Goal: Task Accomplishment & Management: Use online tool/utility

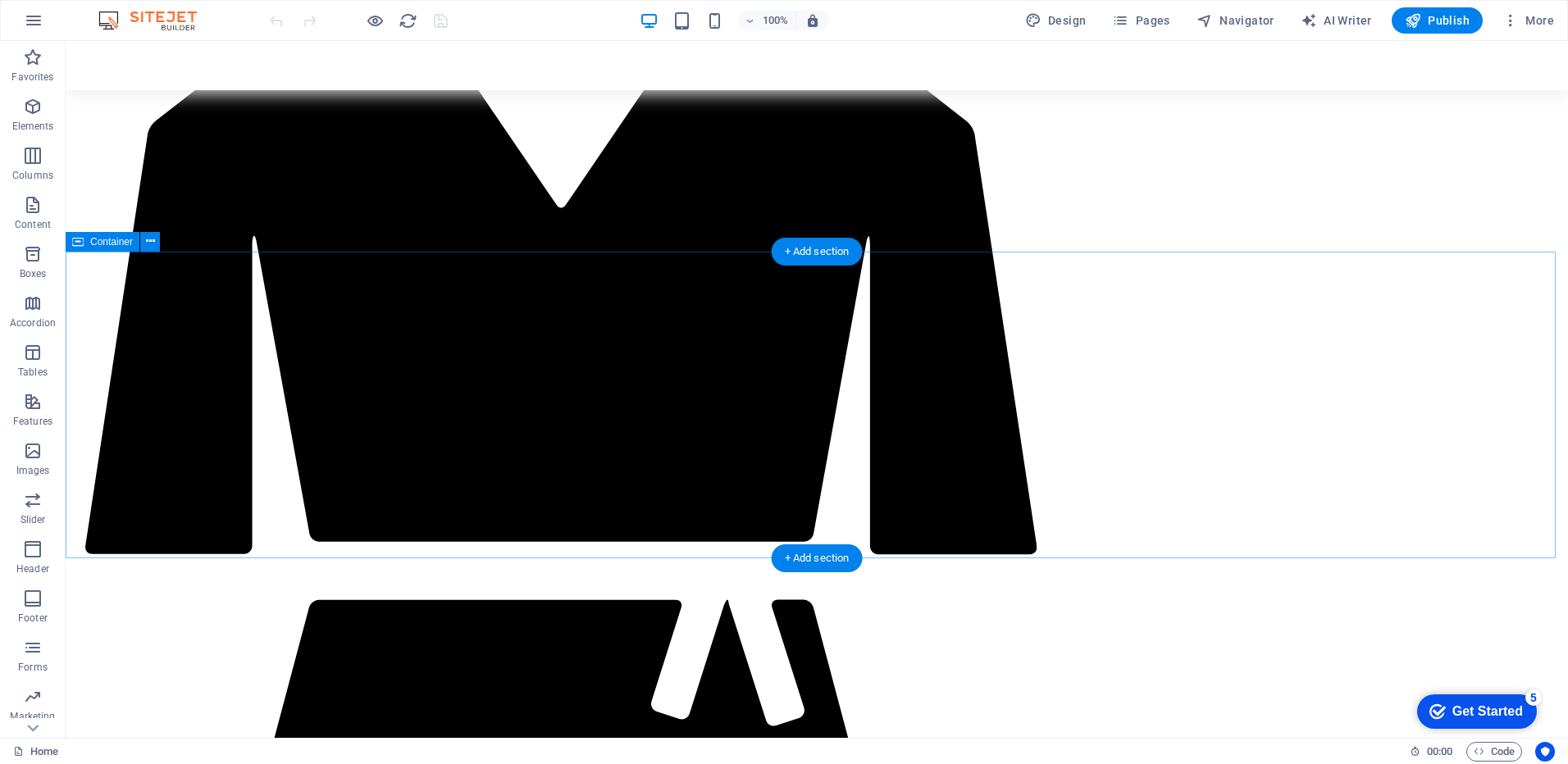
scroll to position [4099, 0]
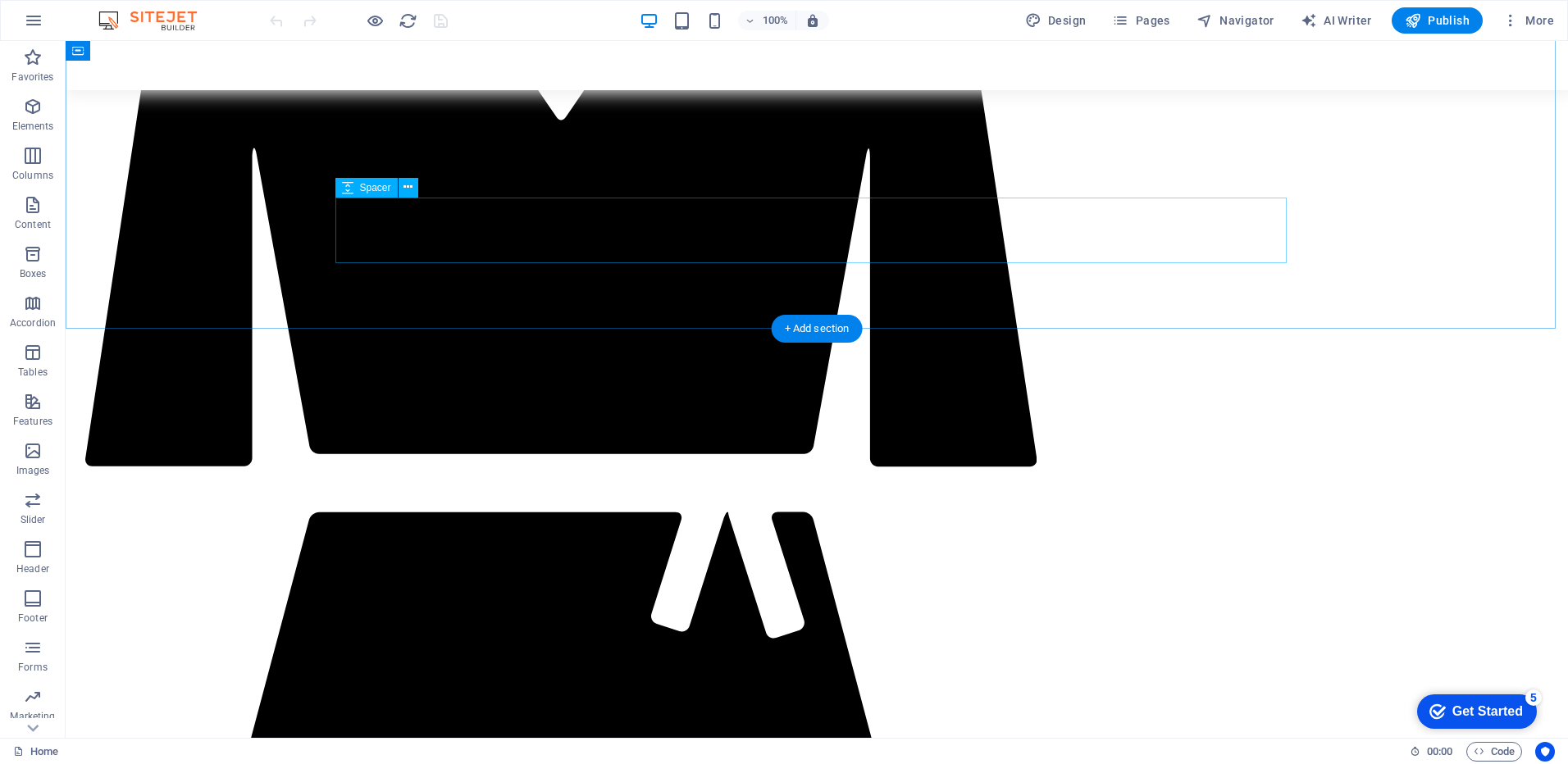
select select "px"
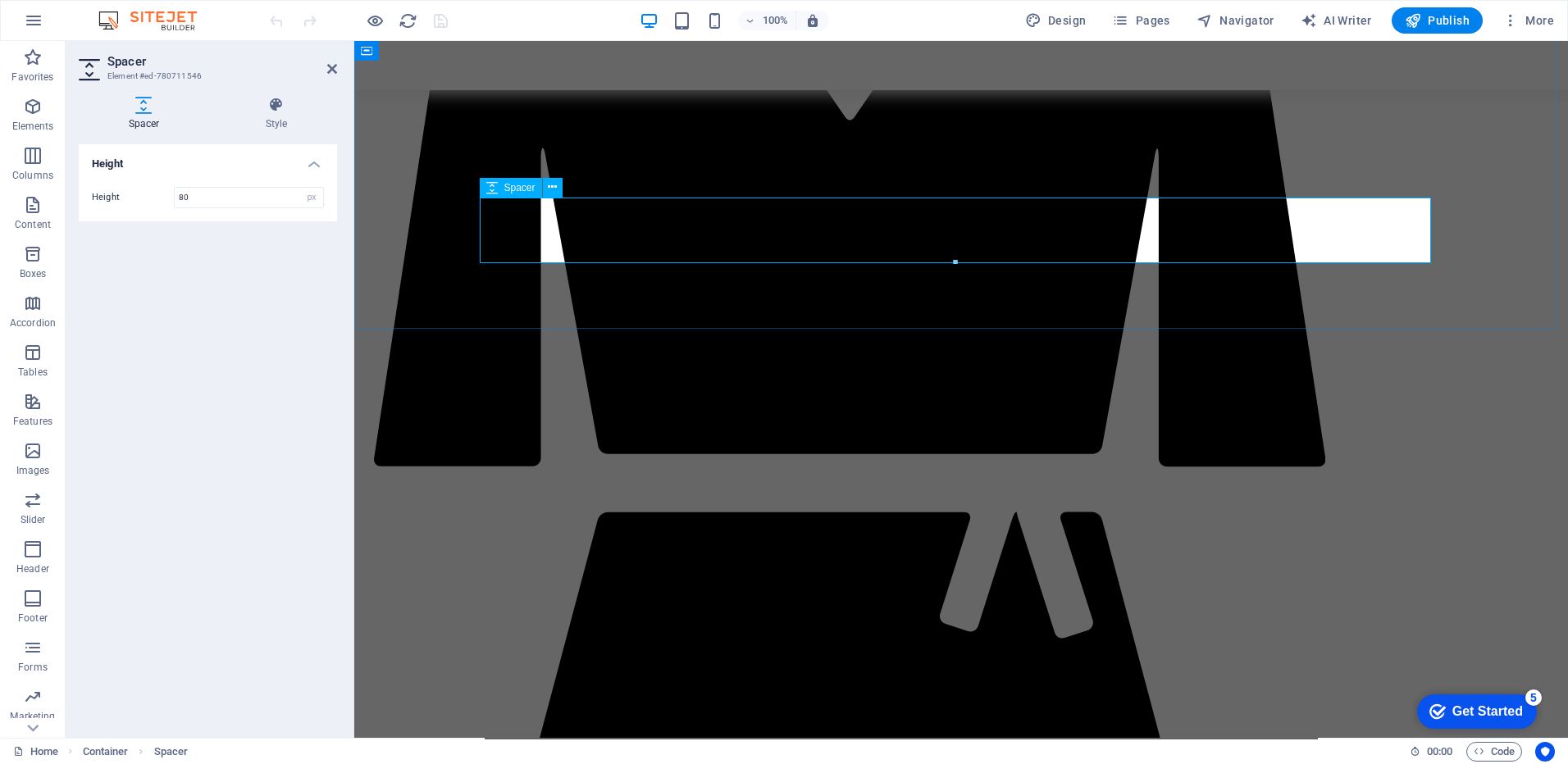
click at [552, 190] on icon at bounding box center [552, 187] width 9 height 17
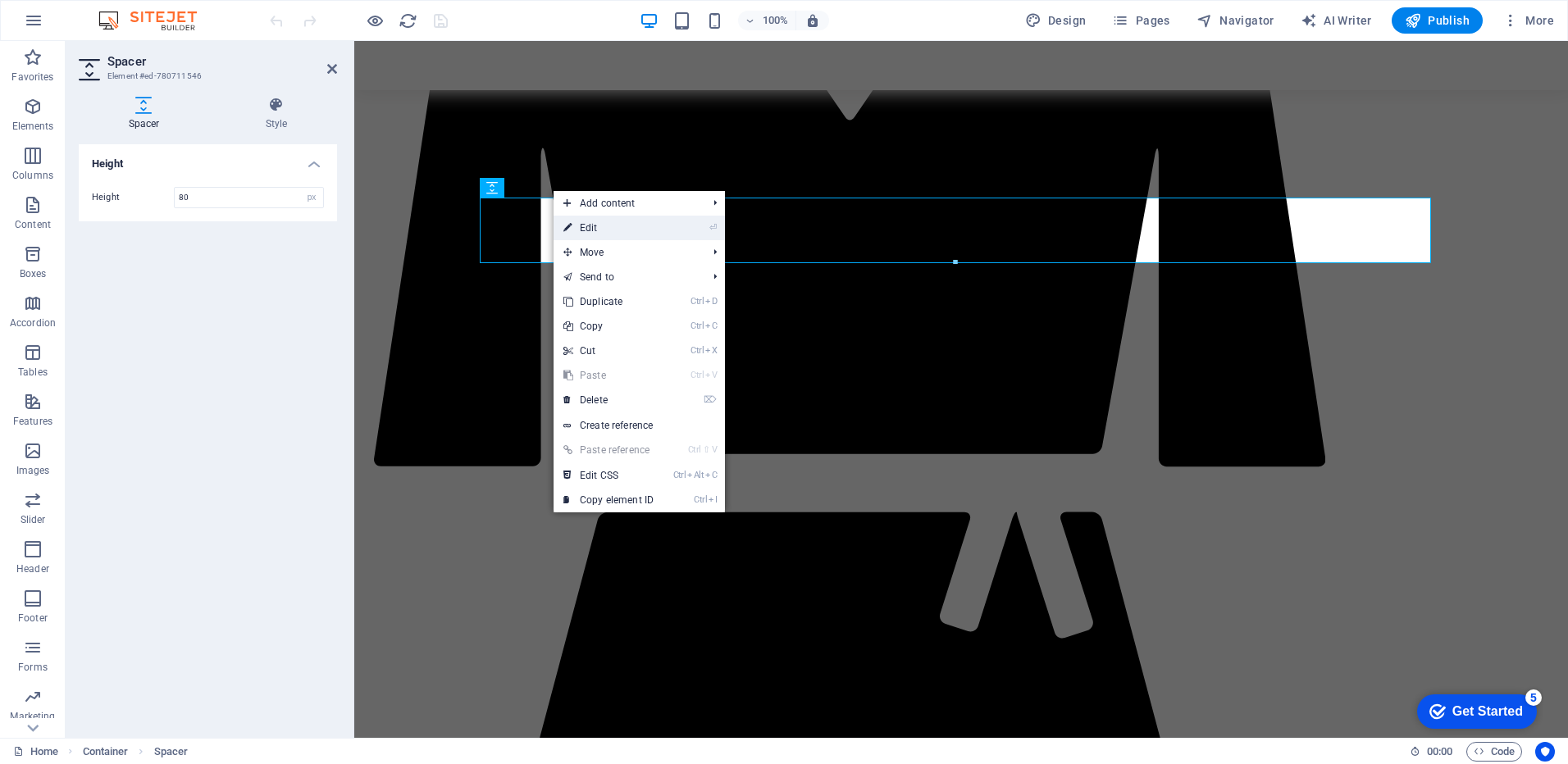
click at [584, 224] on link "⏎ Edit" at bounding box center [608, 228] width 110 height 25
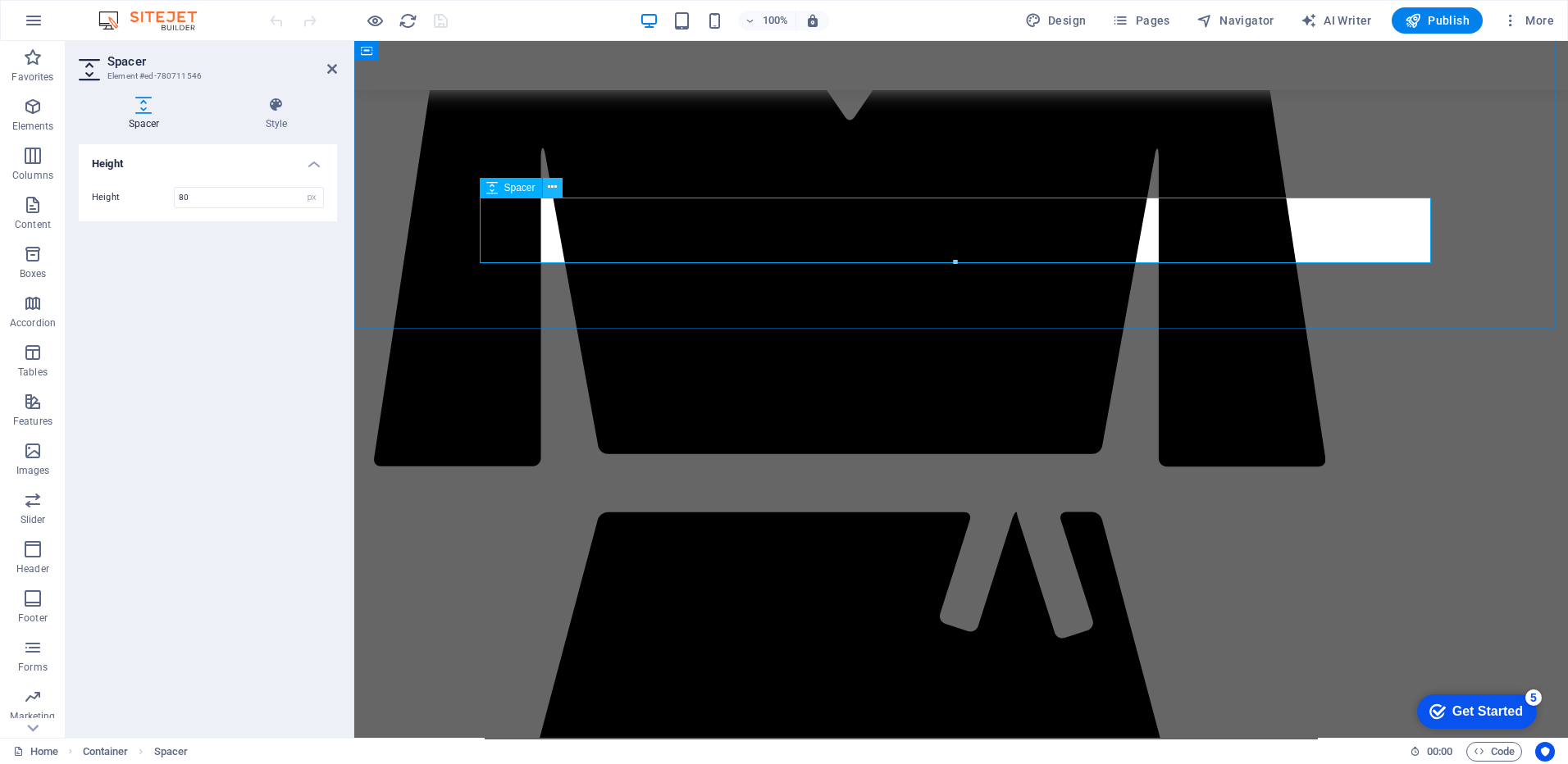
click at [551, 187] on icon at bounding box center [552, 187] width 9 height 17
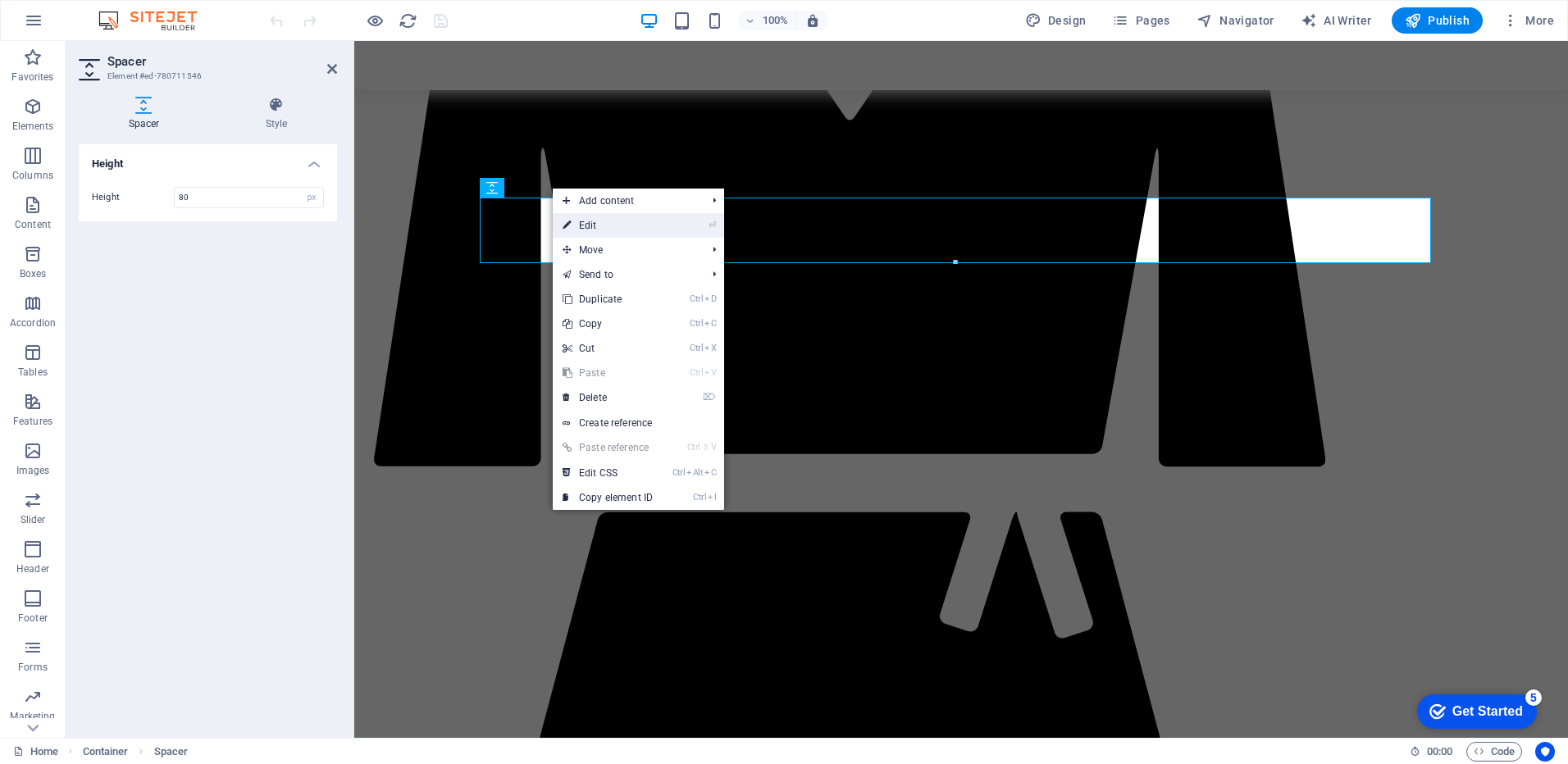
drag, startPoint x: 622, startPoint y: 227, endPoint x: 237, endPoint y: 186, distance: 387.2
click at [622, 227] on link "⏎ Edit" at bounding box center [607, 225] width 110 height 25
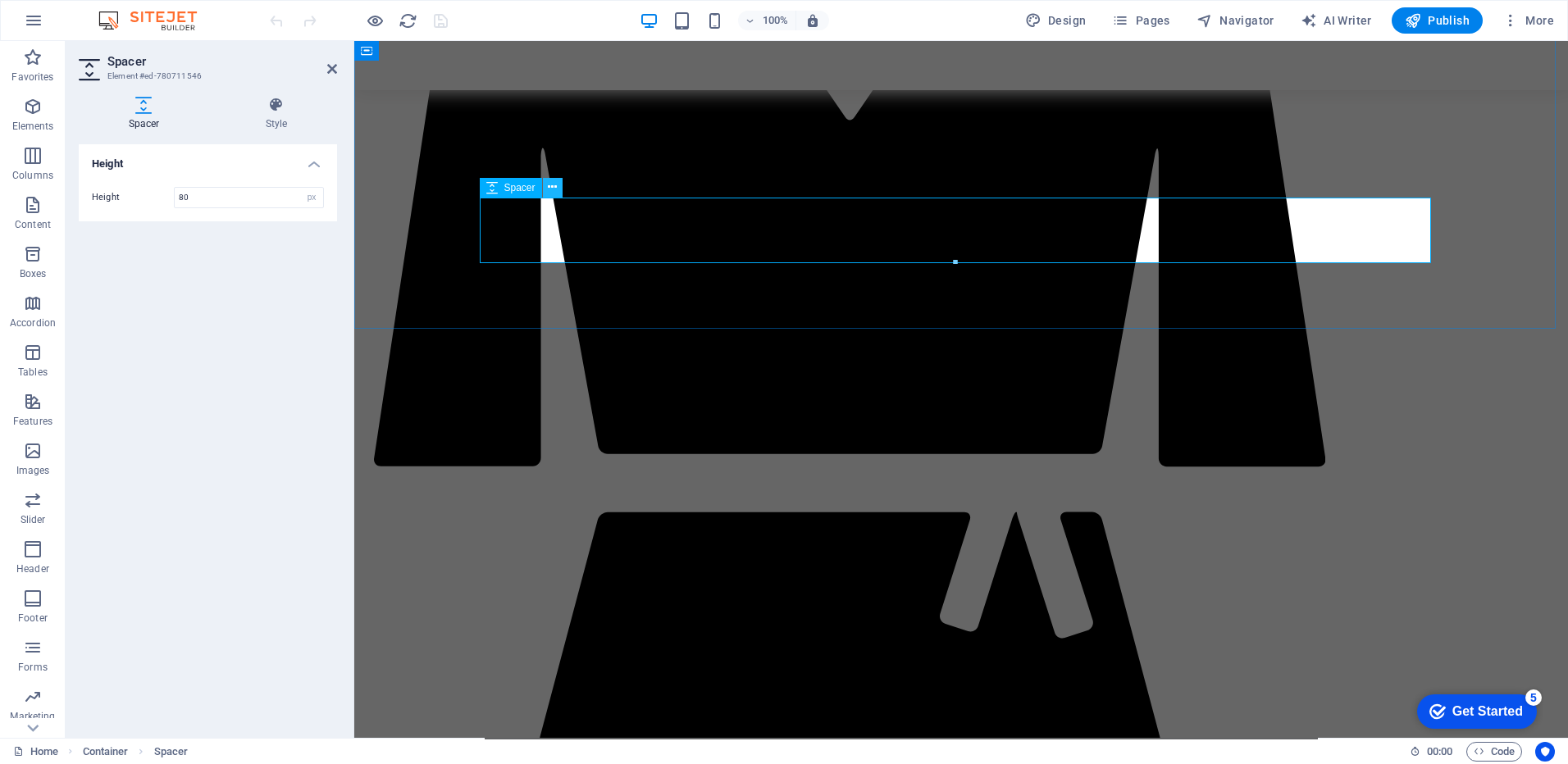
click at [555, 192] on icon at bounding box center [552, 187] width 9 height 17
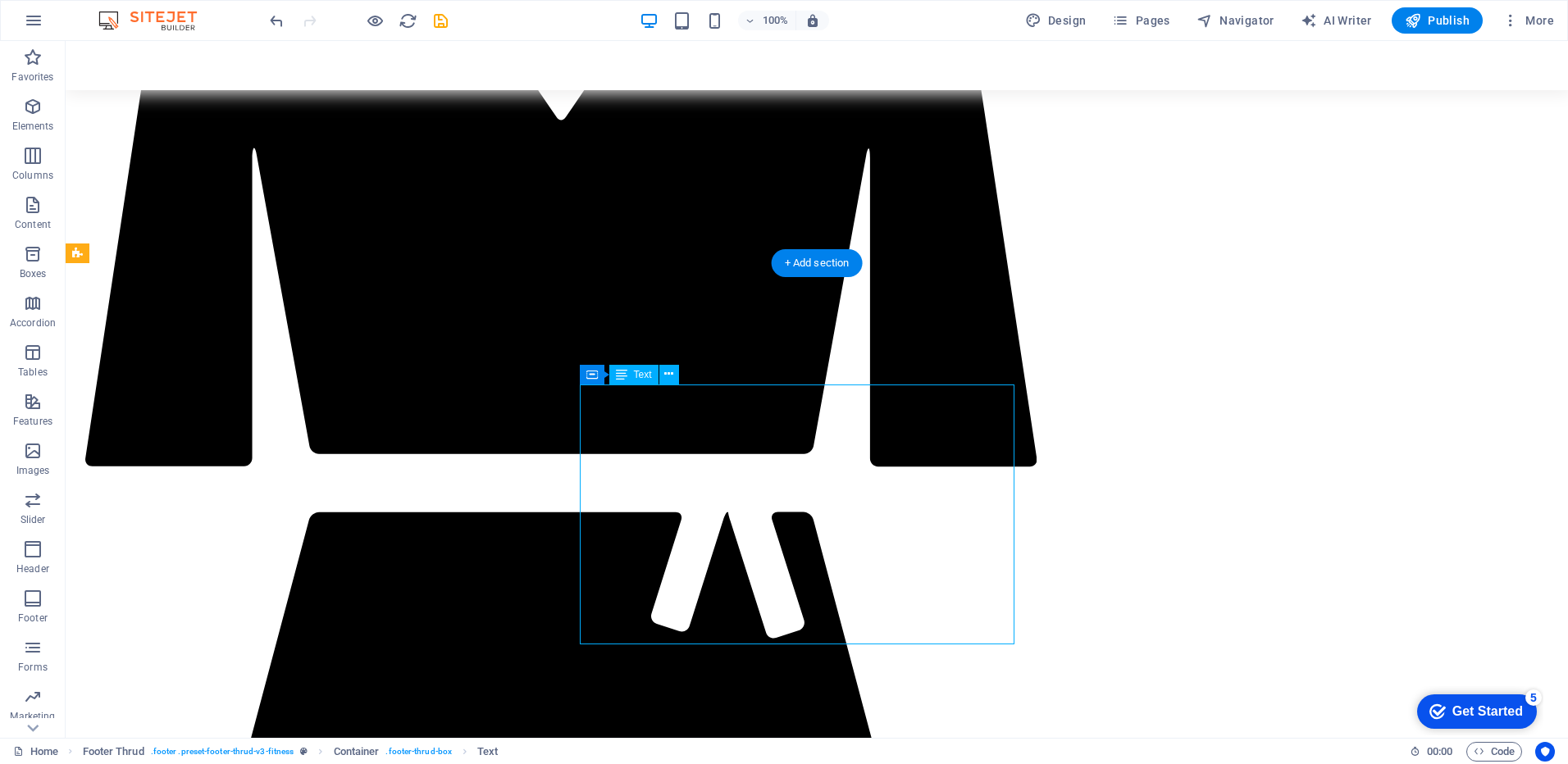
drag, startPoint x: 858, startPoint y: 408, endPoint x: 811, endPoint y: 406, distance: 47.0
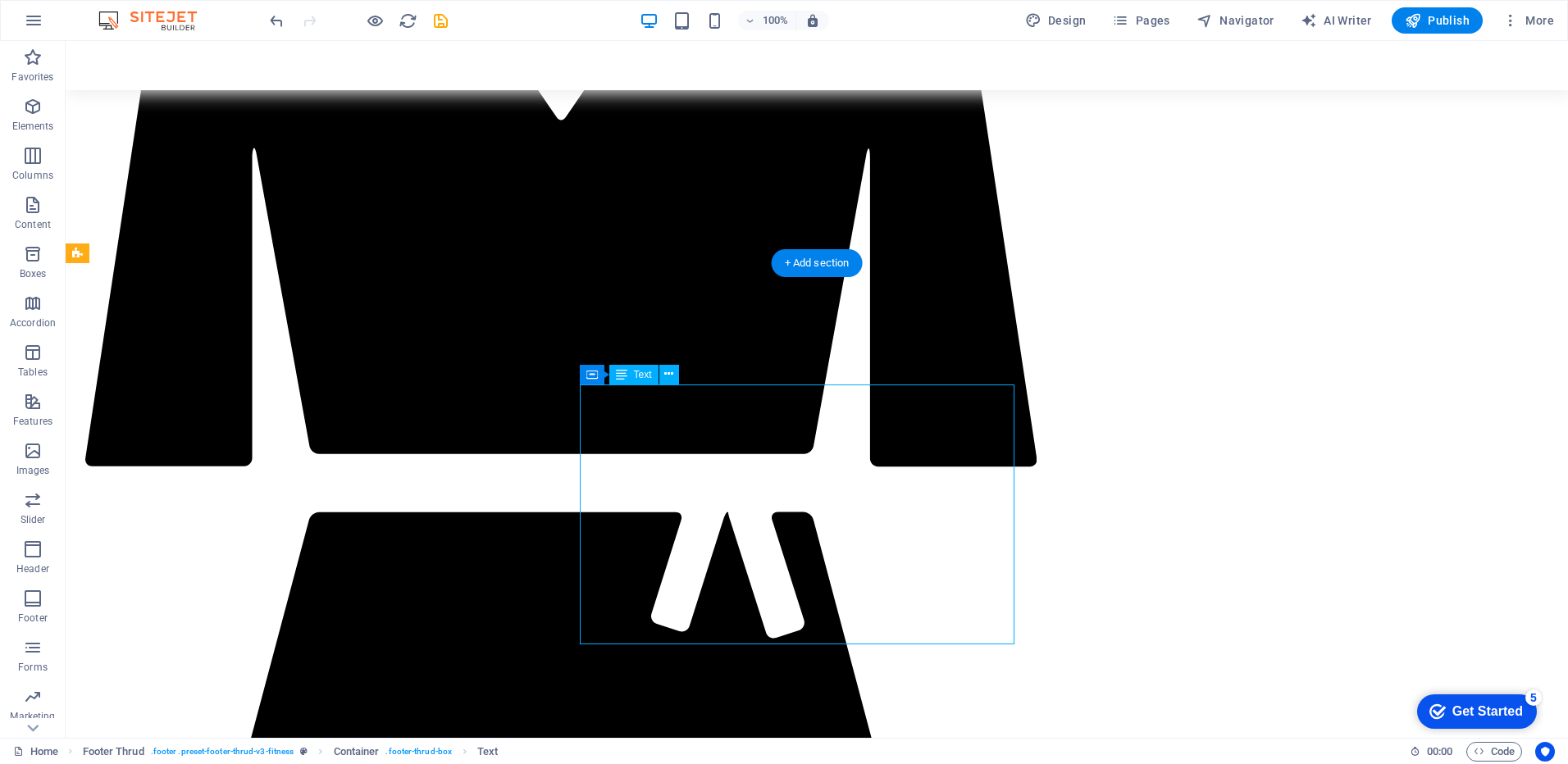
click at [670, 370] on icon at bounding box center [668, 374] width 9 height 17
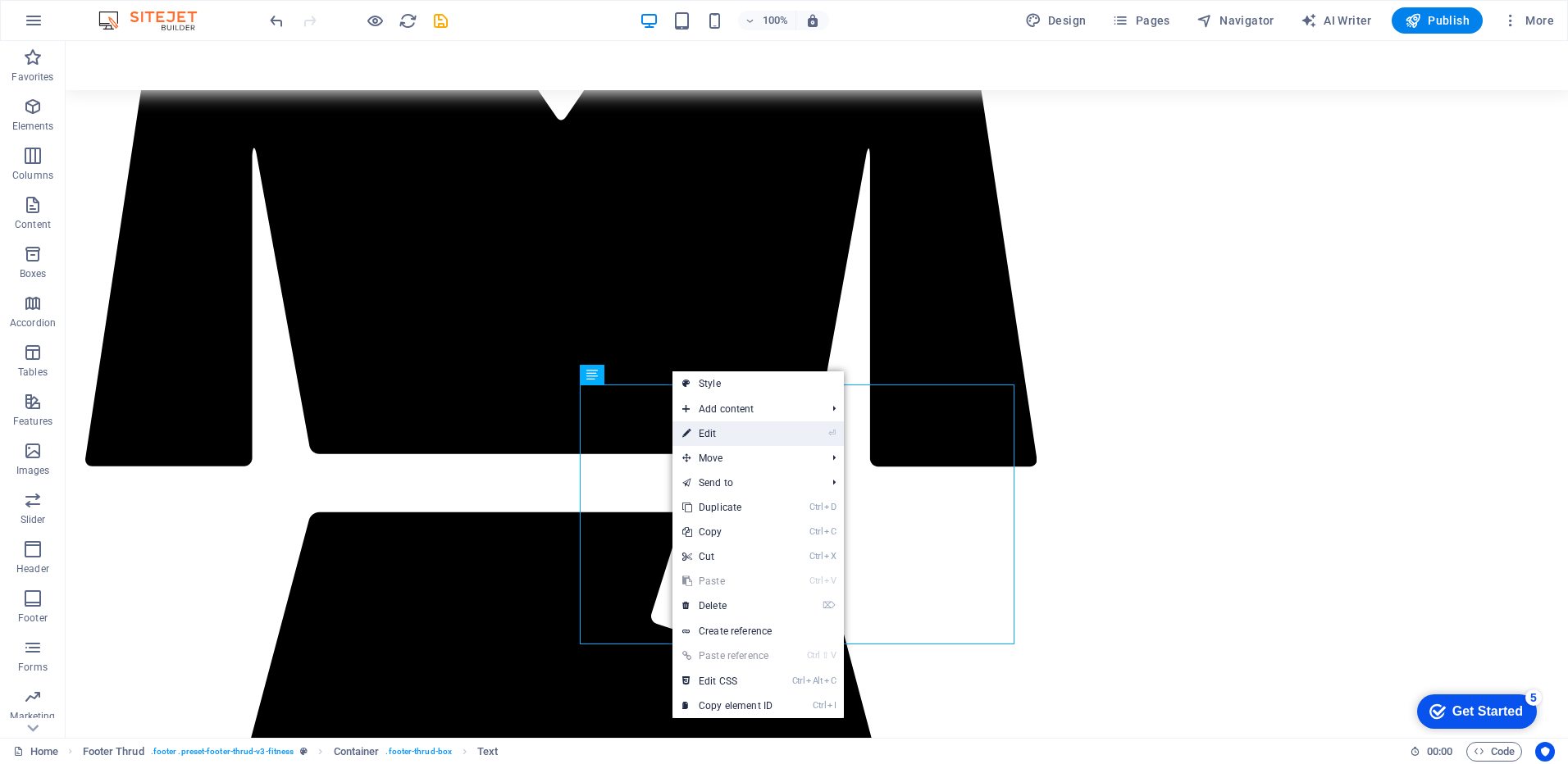
click at [710, 428] on link "⏎ Edit" at bounding box center [727, 434] width 110 height 25
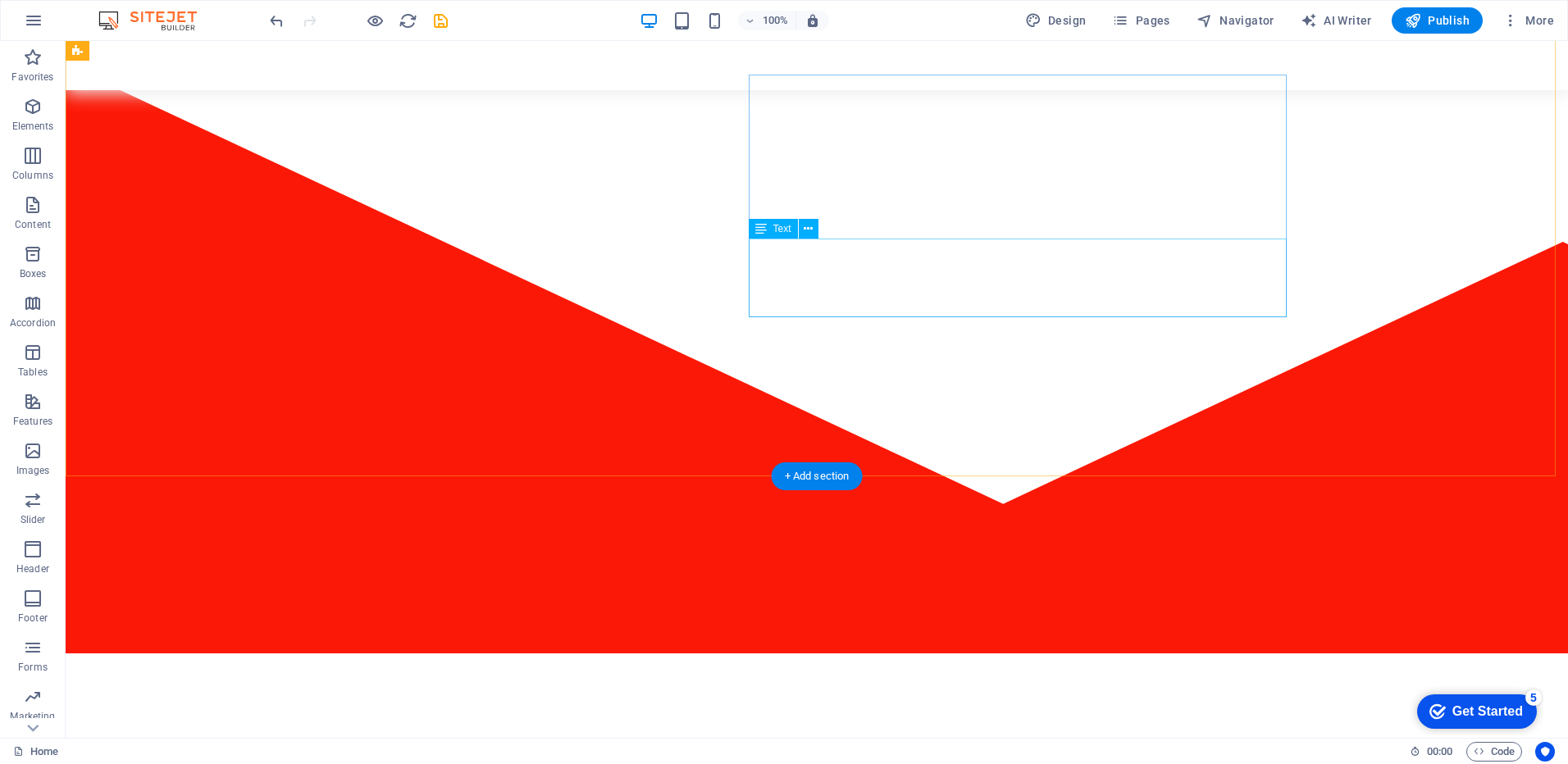
scroll to position [82, 0]
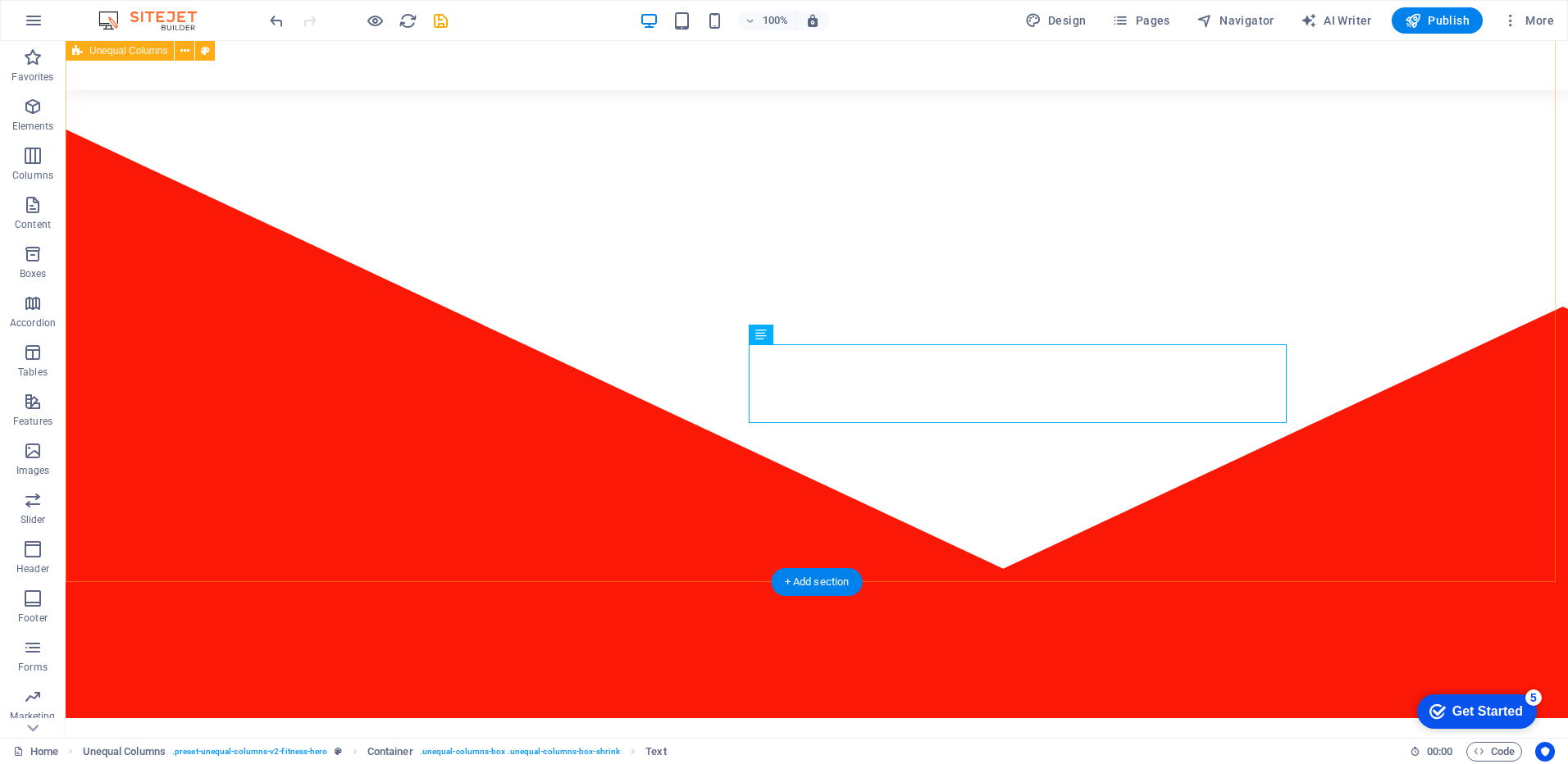
drag, startPoint x: 814, startPoint y: 578, endPoint x: 415, endPoint y: 554, distance: 399.7
click at [814, 578] on div "+ Add section" at bounding box center [817, 583] width 91 height 28
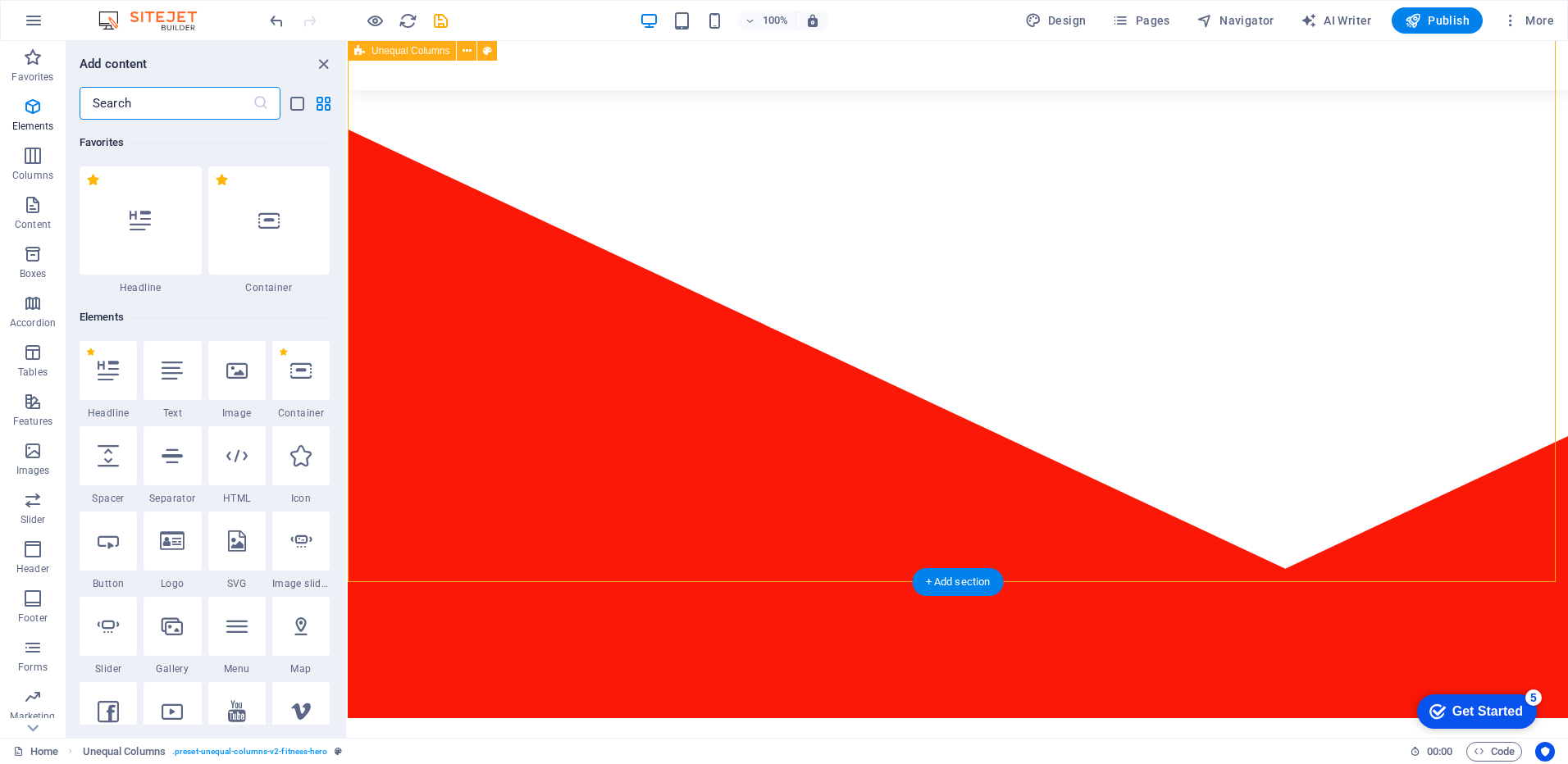
scroll to position [2869, 0]
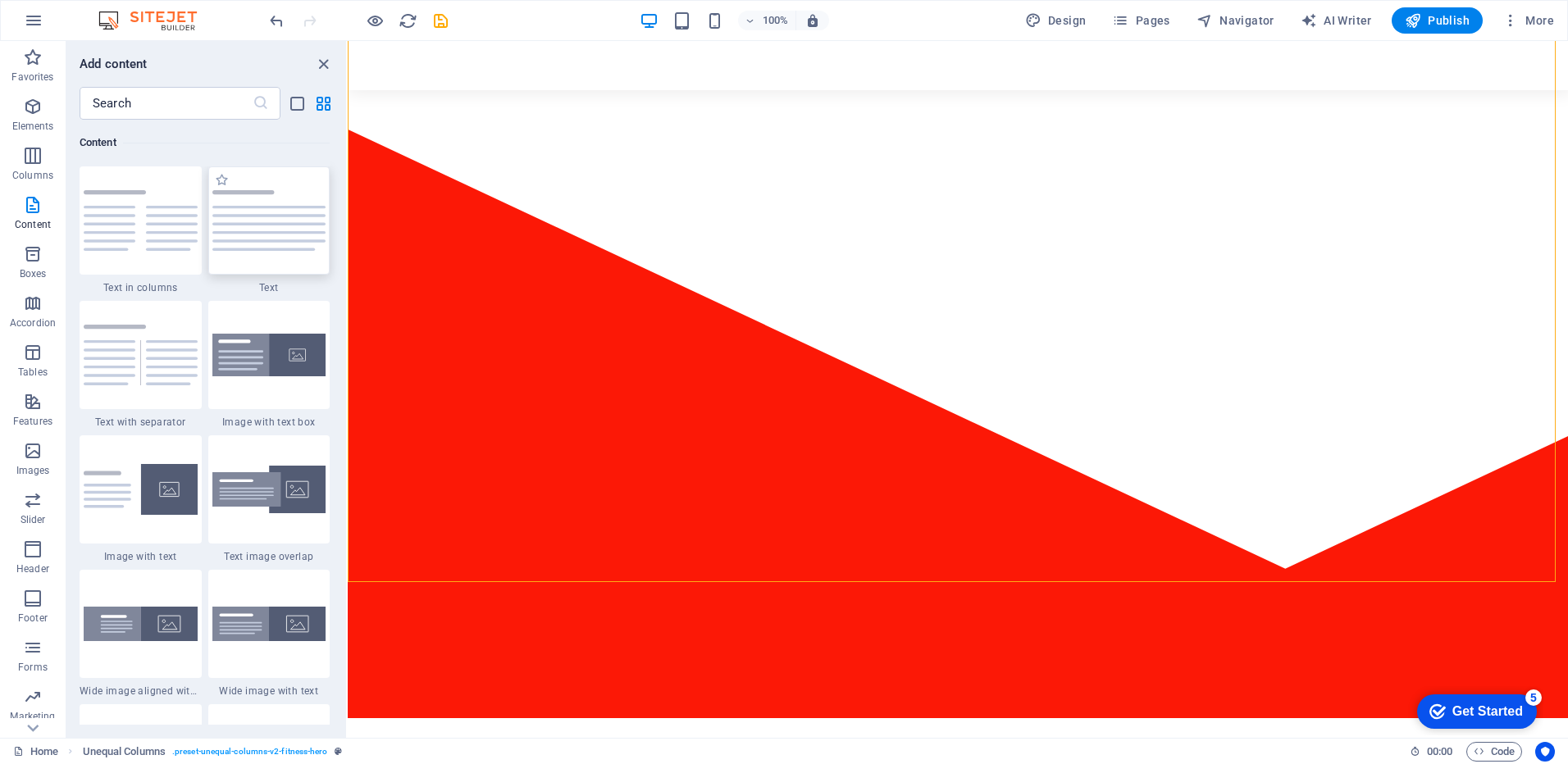
click at [275, 234] on img at bounding box center [269, 220] width 114 height 60
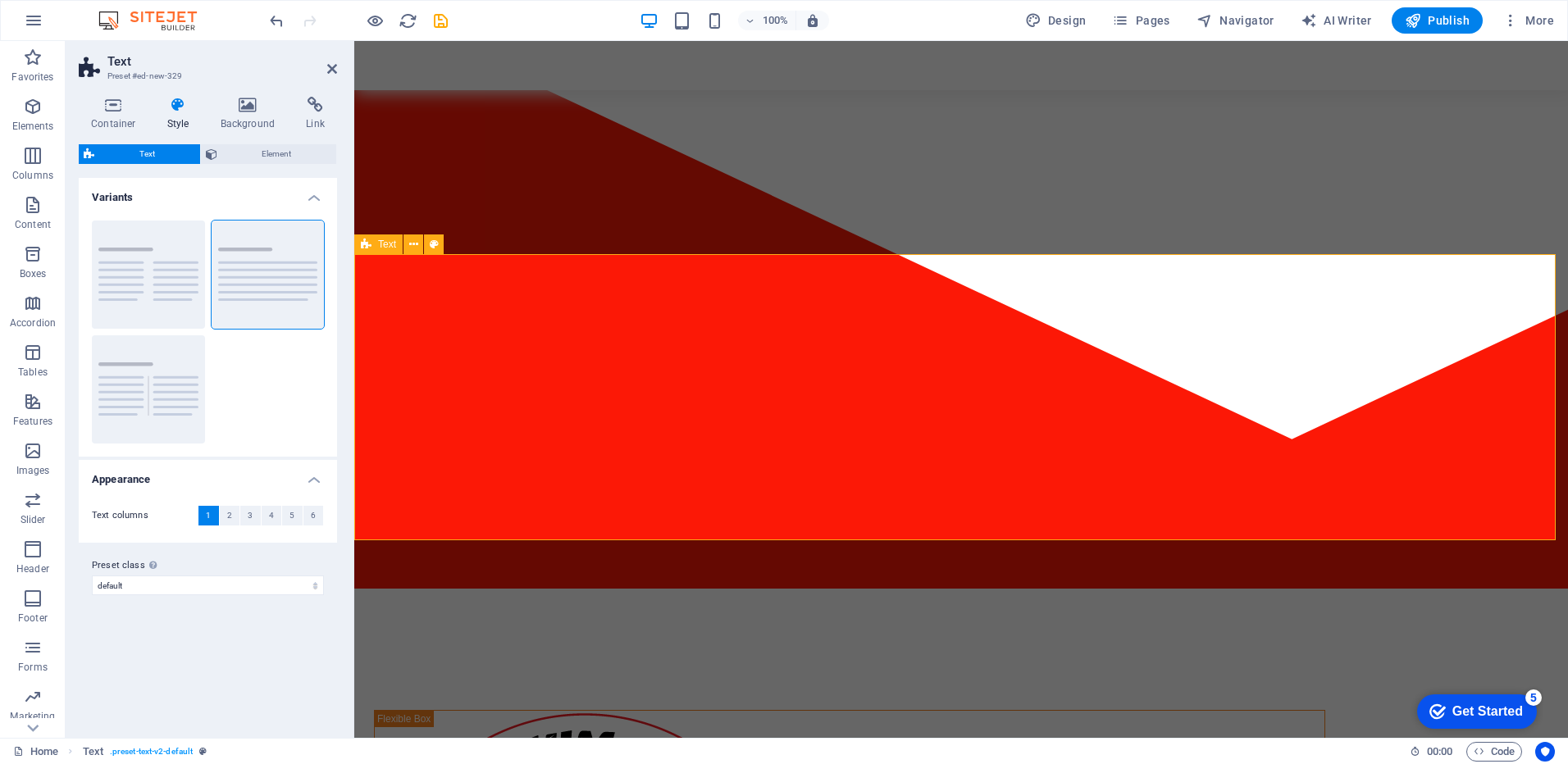
scroll to position [164, 0]
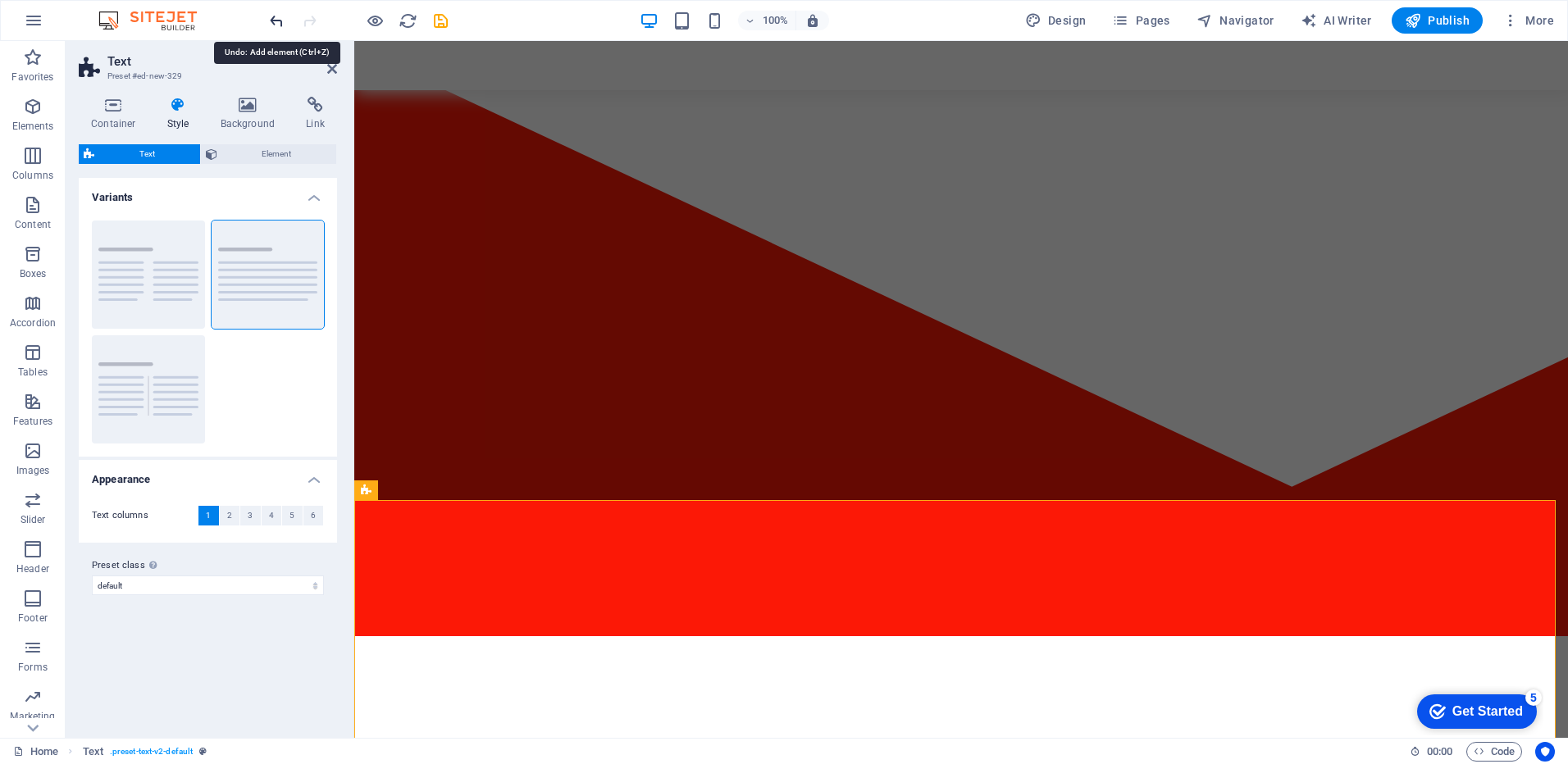
click at [275, 16] on icon "undo" at bounding box center [277, 21] width 19 height 19
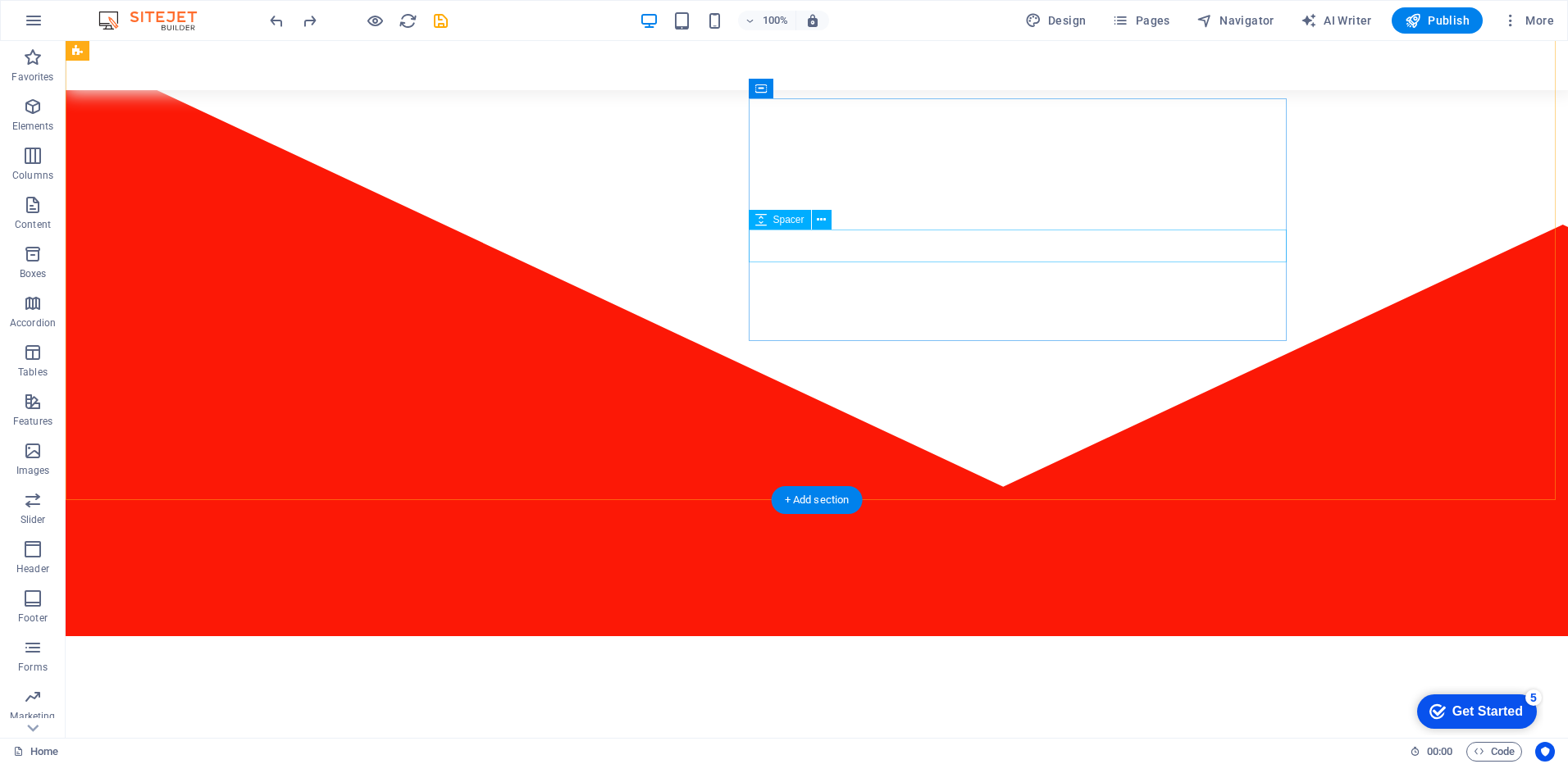
select select "px"
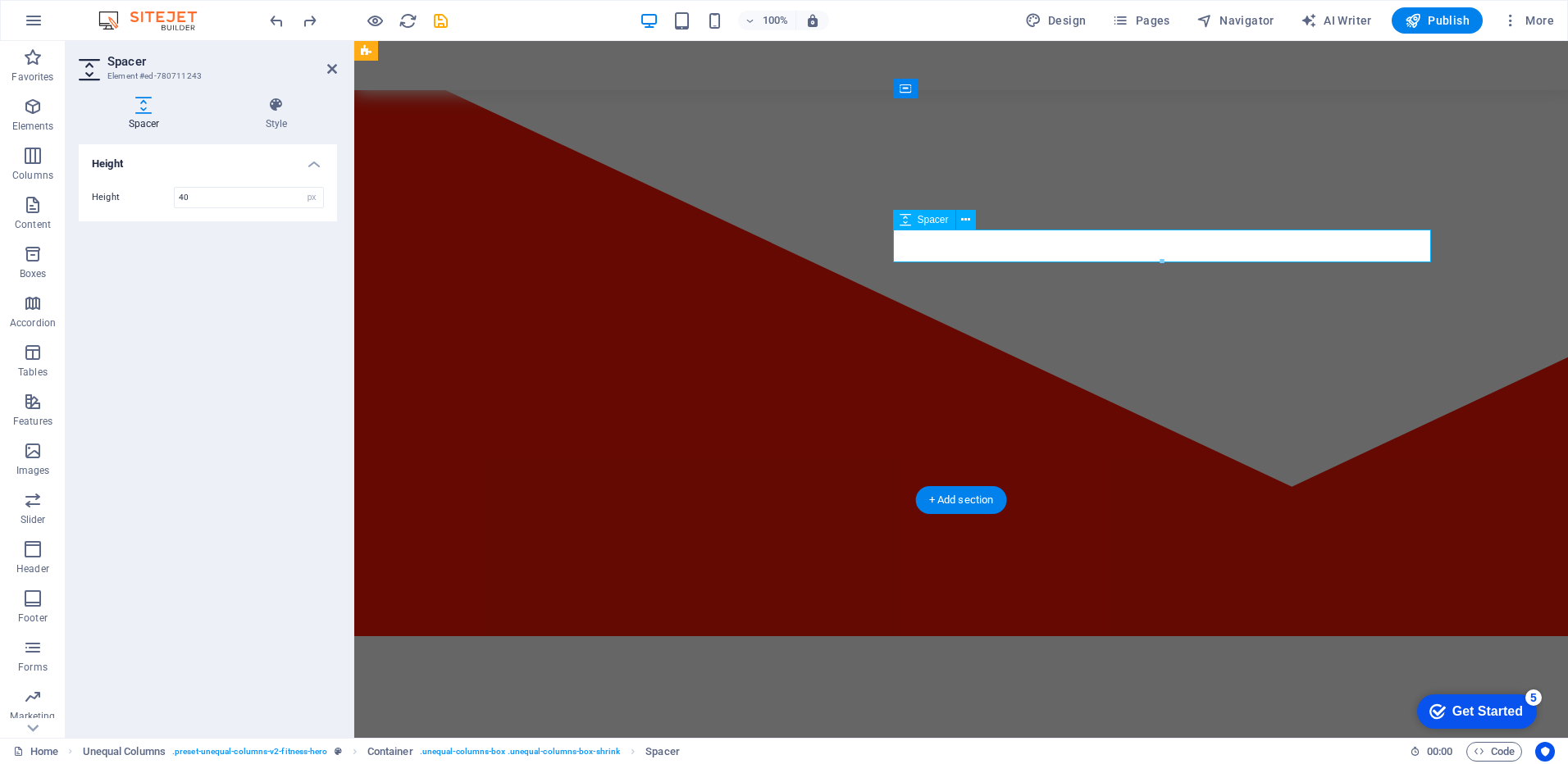
click at [965, 217] on icon at bounding box center [965, 220] width 9 height 17
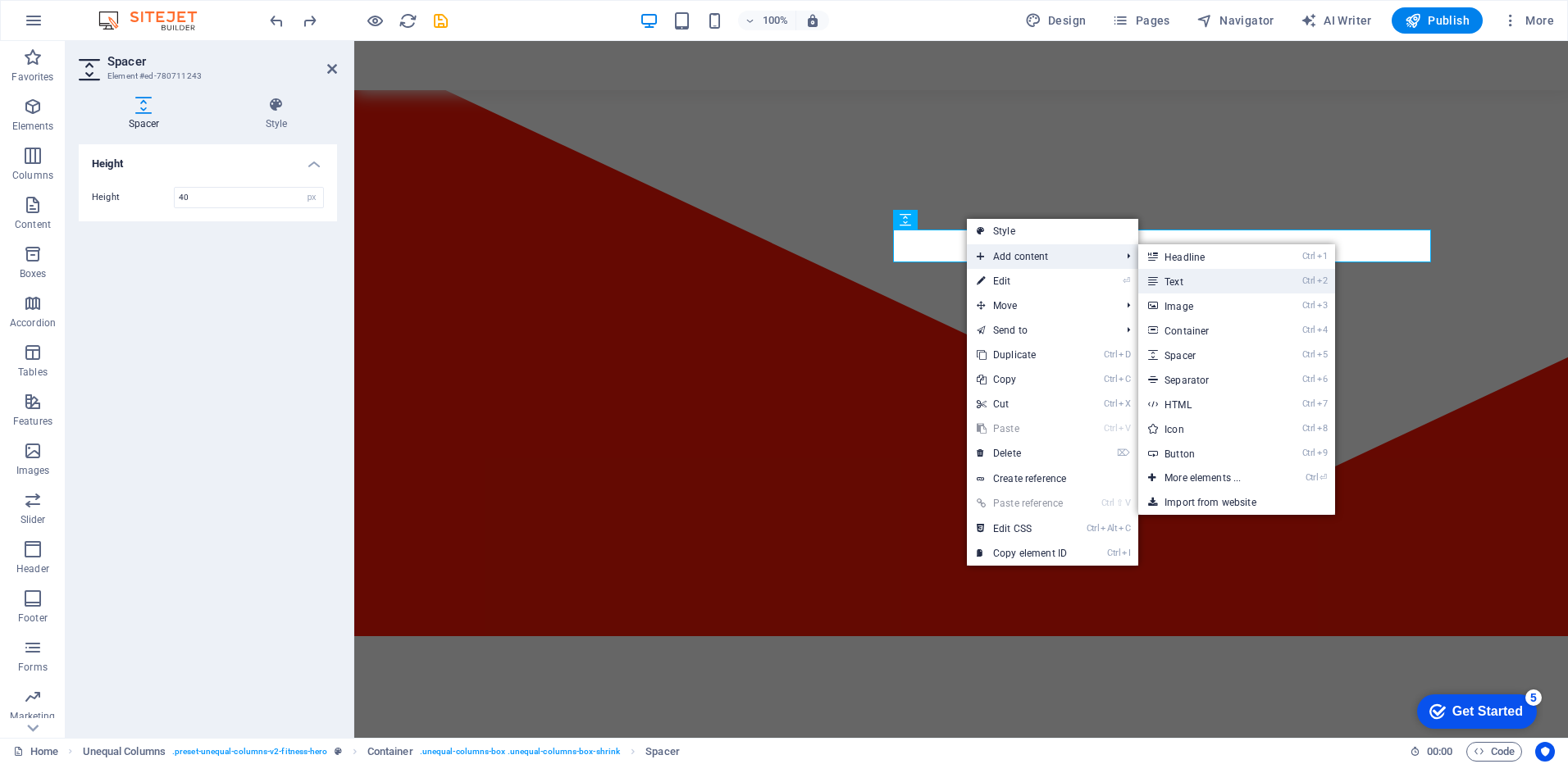
click at [1195, 279] on link "Ctrl 2 Text" at bounding box center [1205, 282] width 135 height 25
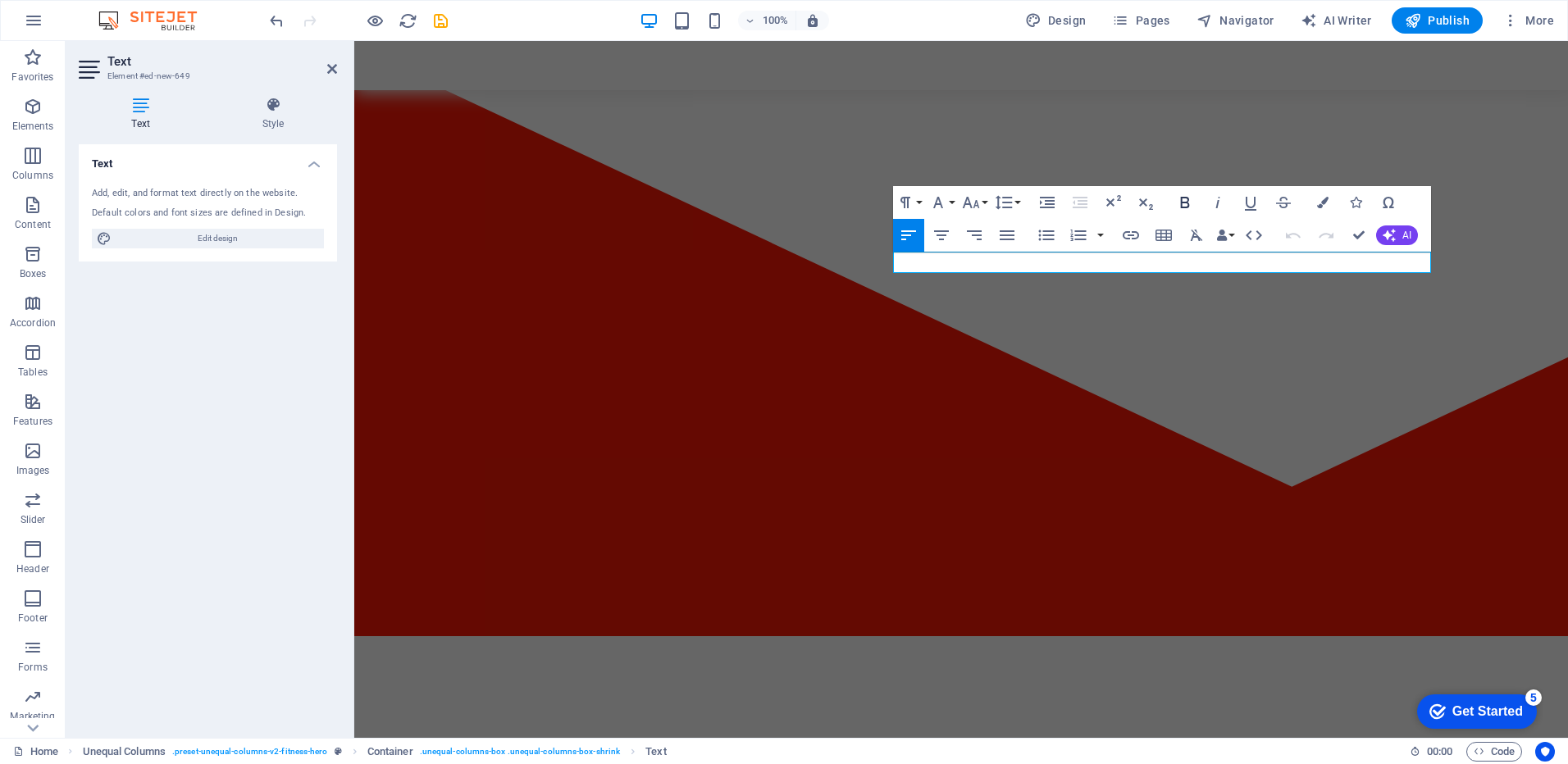
click at [1185, 204] on icon "button" at bounding box center [1185, 203] width 20 height 20
click at [936, 203] on icon "button" at bounding box center [938, 203] width 20 height 20
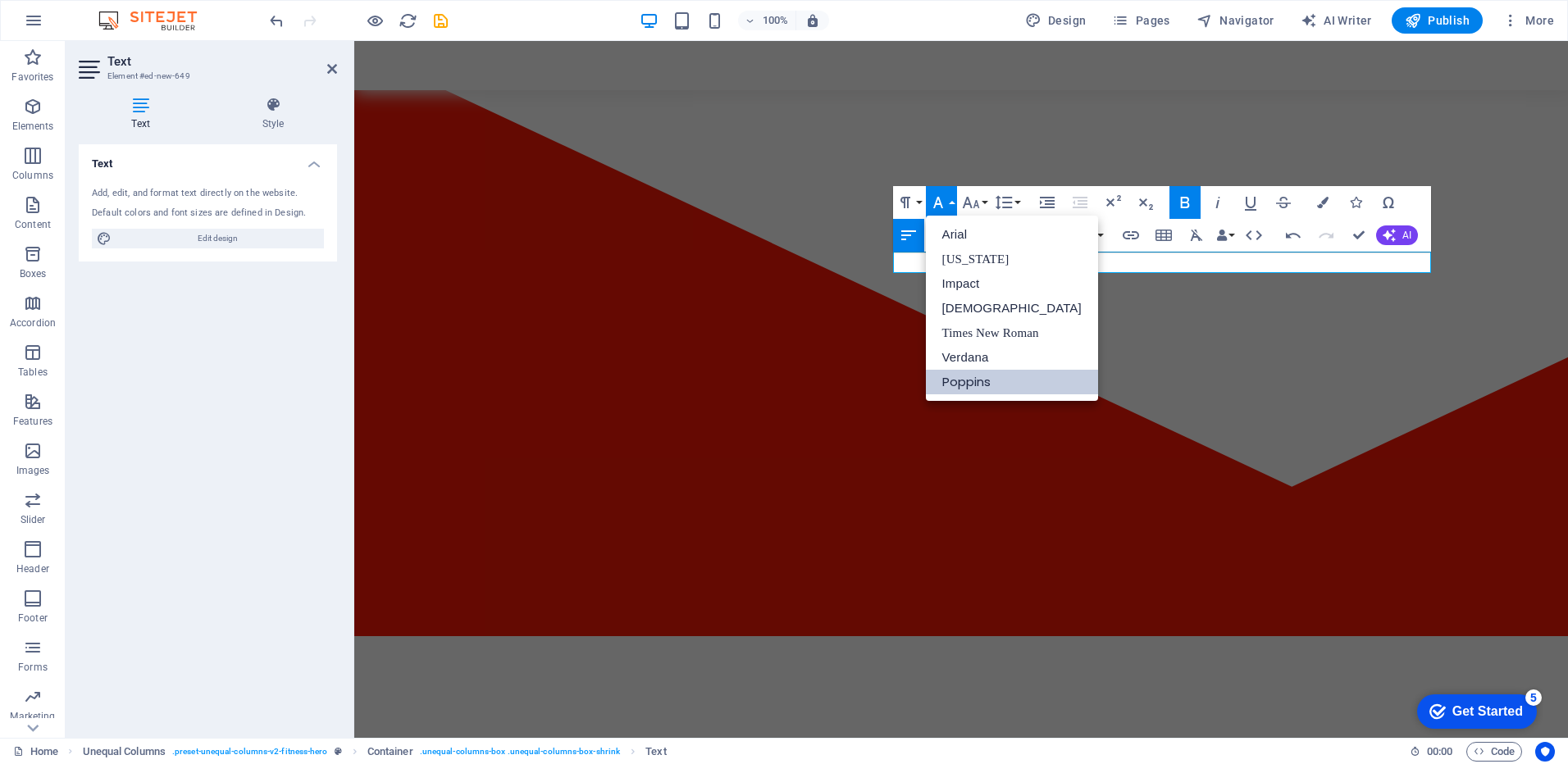
scroll to position [0, 0]
click at [959, 263] on link "[US_STATE]" at bounding box center [1012, 259] width 172 height 25
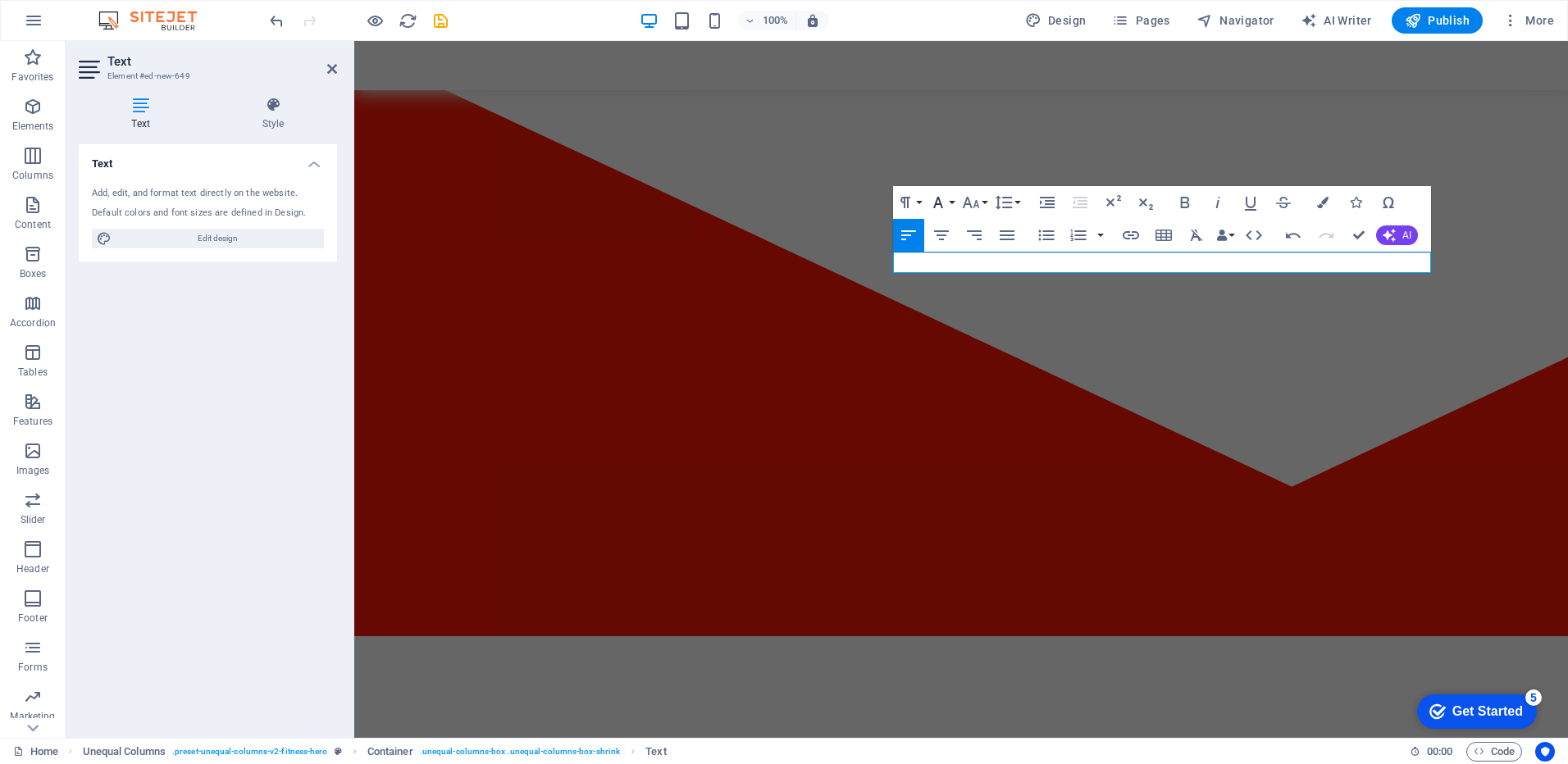
click at [937, 195] on icon "button" at bounding box center [938, 203] width 20 height 20
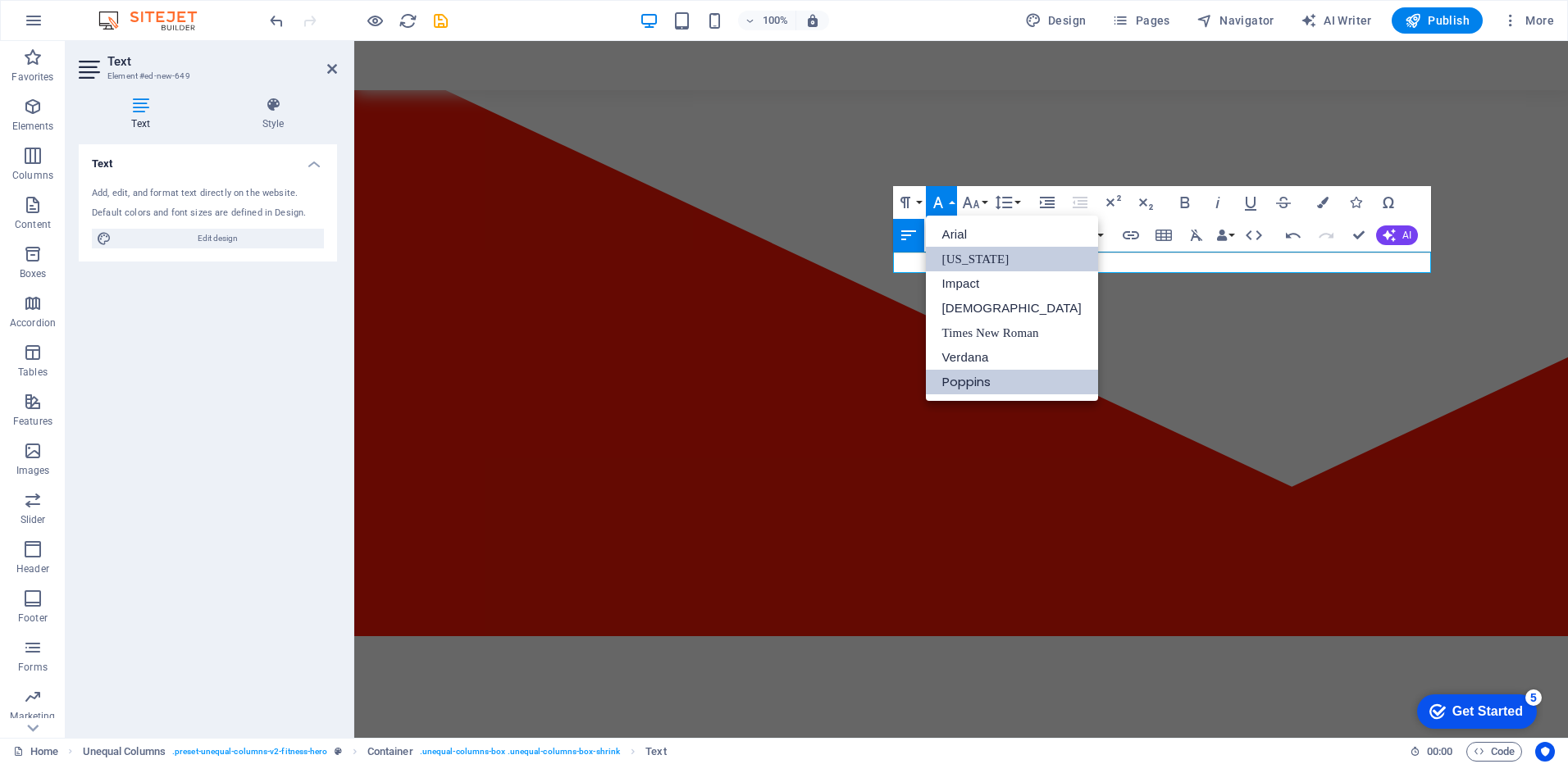
click at [964, 252] on link "[US_STATE]" at bounding box center [1012, 259] width 172 height 25
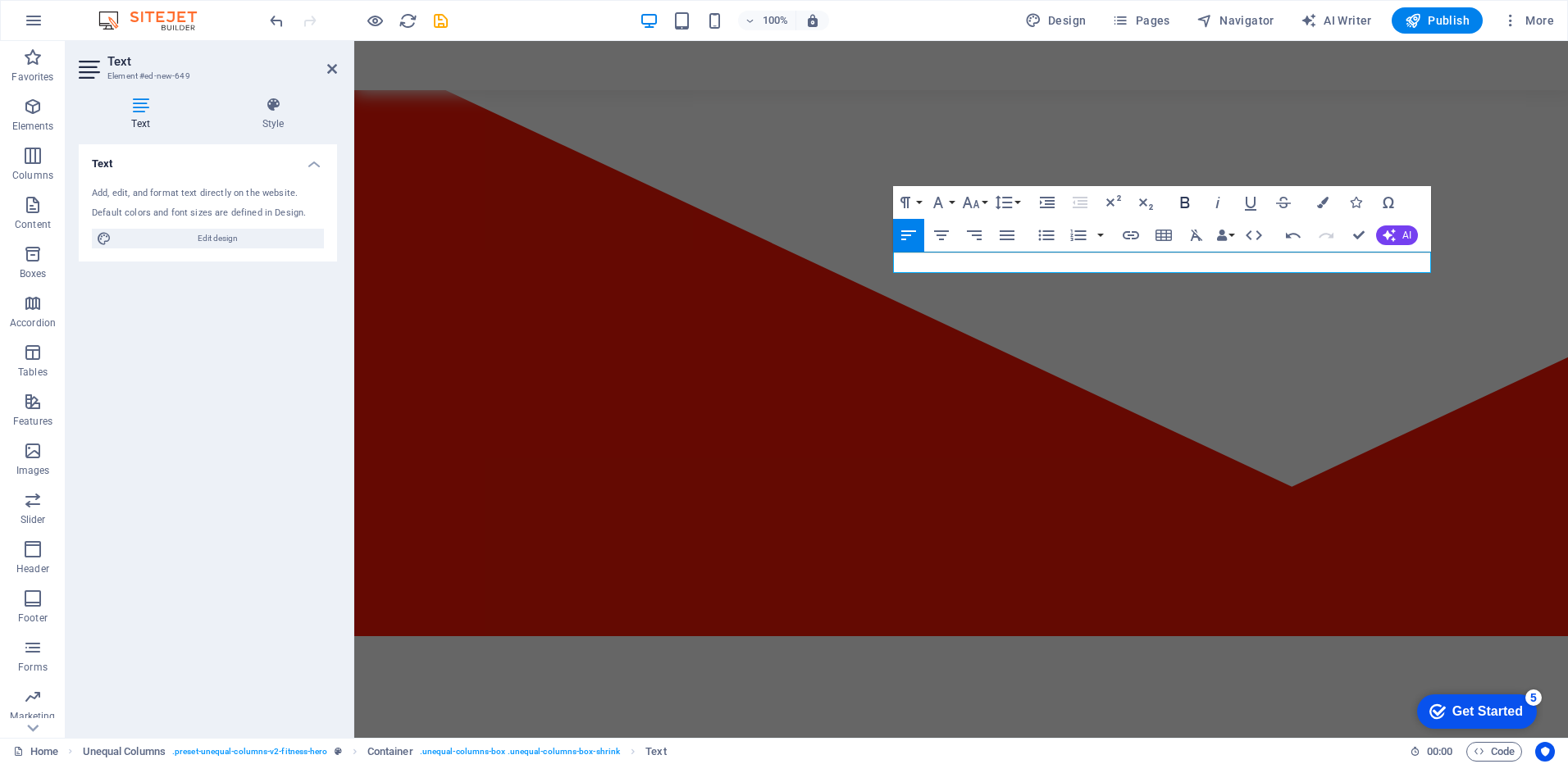
click at [1179, 203] on icon "button" at bounding box center [1185, 203] width 20 height 20
click at [1189, 197] on icon "button" at bounding box center [1185, 203] width 20 height 20
click at [938, 201] on icon "button" at bounding box center [938, 203] width 20 height 20
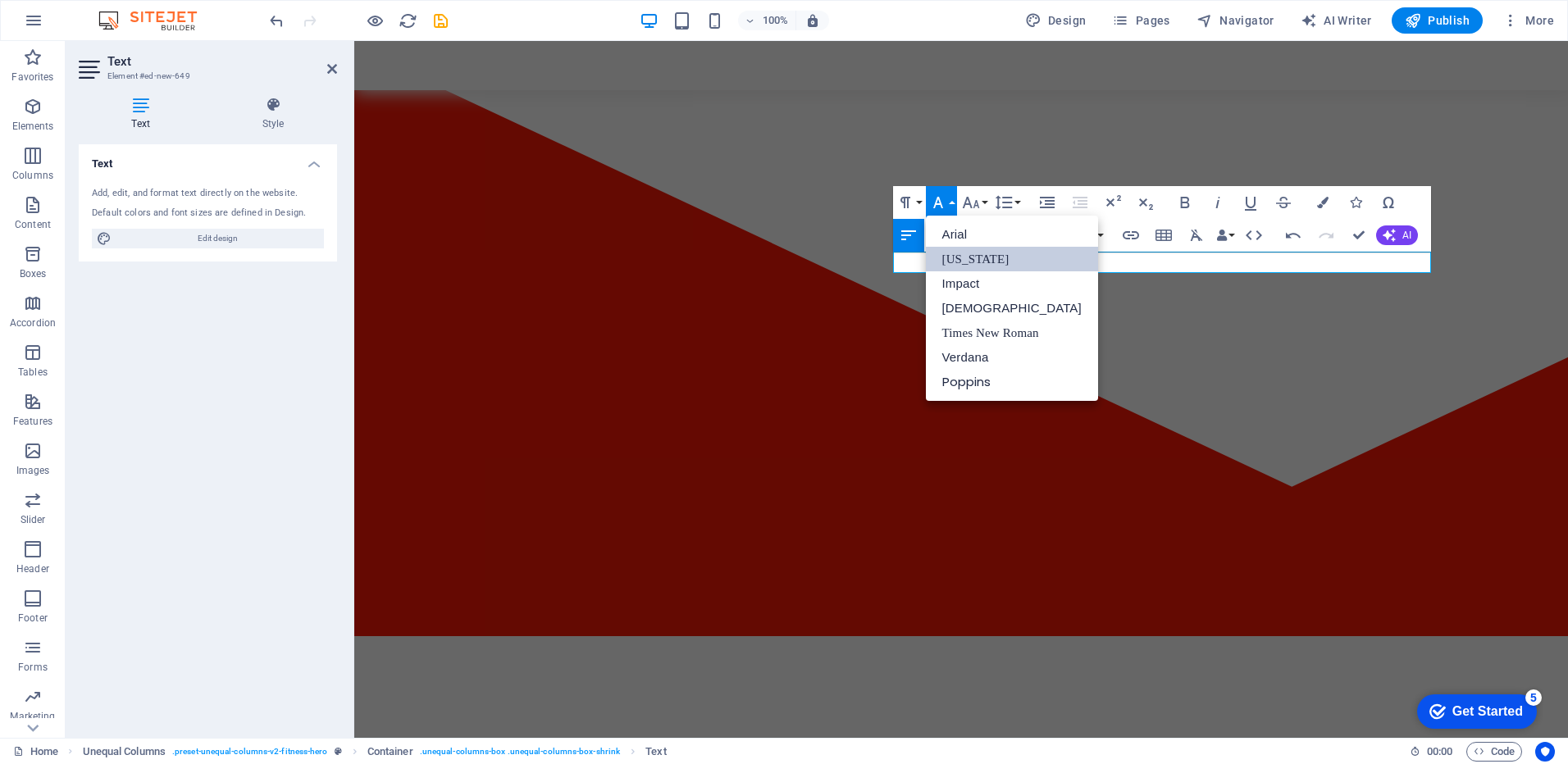
click at [967, 254] on link "[US_STATE]" at bounding box center [1012, 259] width 172 height 25
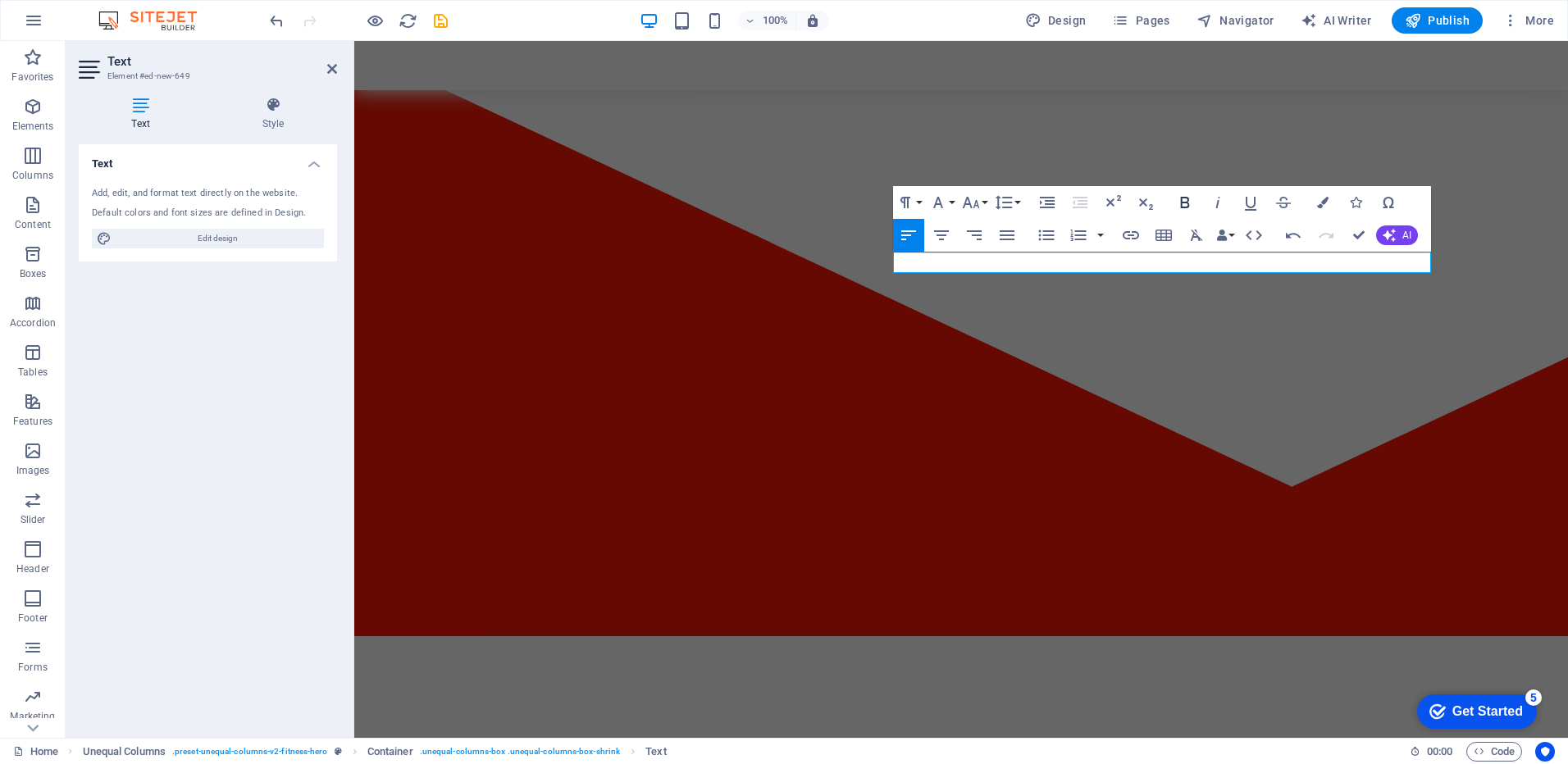
click at [1188, 201] on icon "button" at bounding box center [1184, 202] width 9 height 12
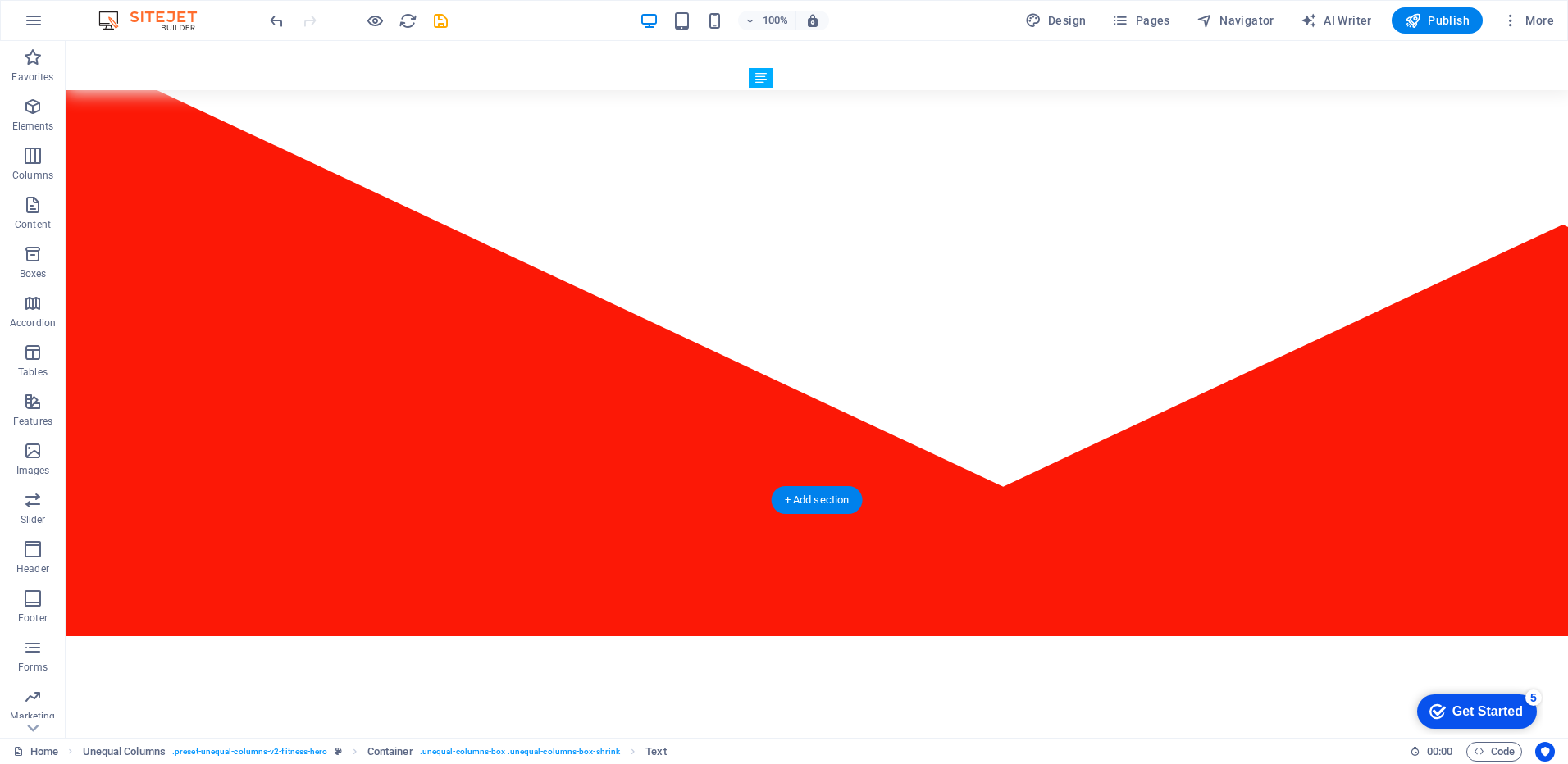
drag, startPoint x: 1001, startPoint y: 264, endPoint x: 1001, endPoint y: 249, distance: 15.0
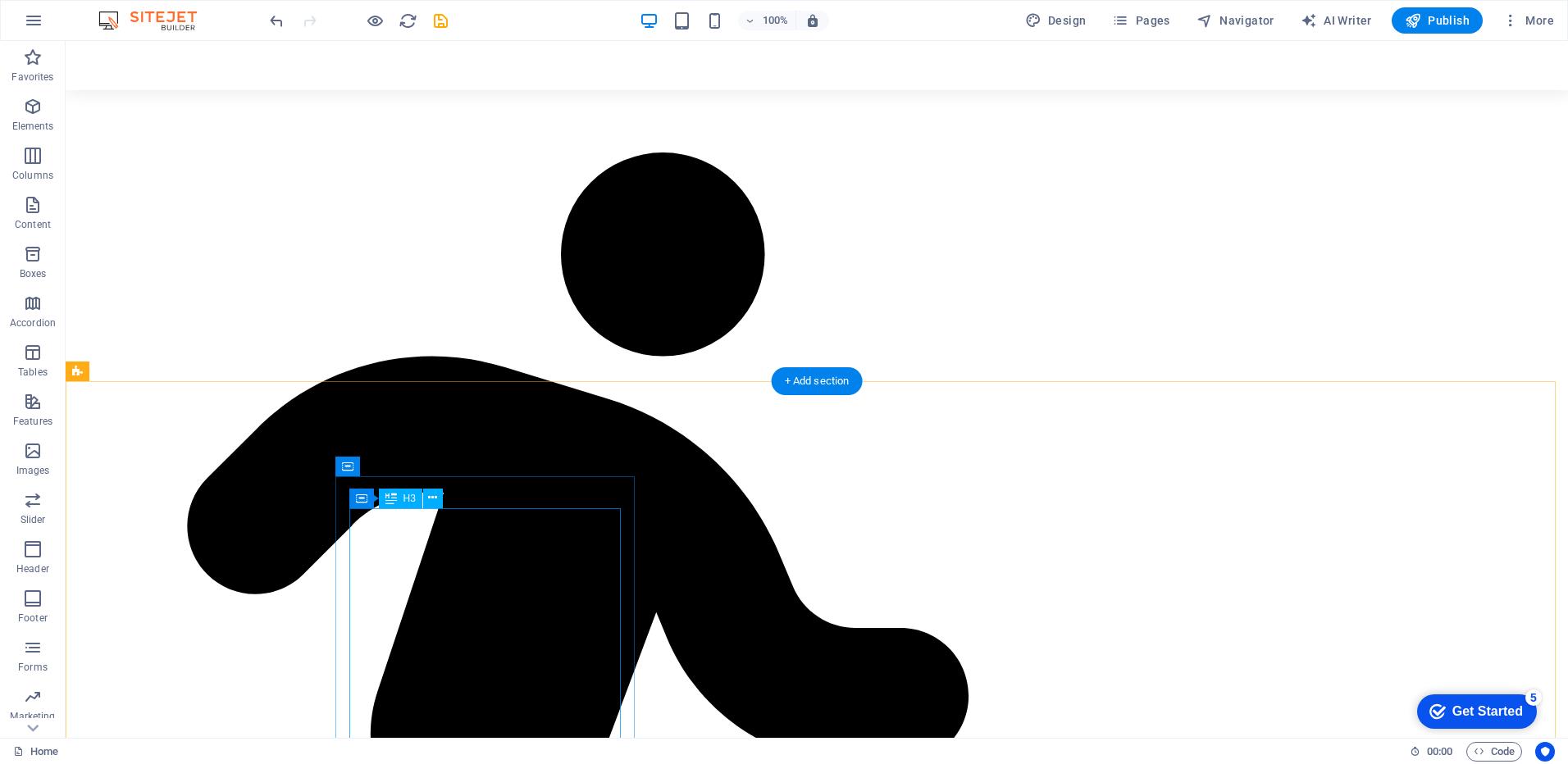
scroll to position [2952, 0]
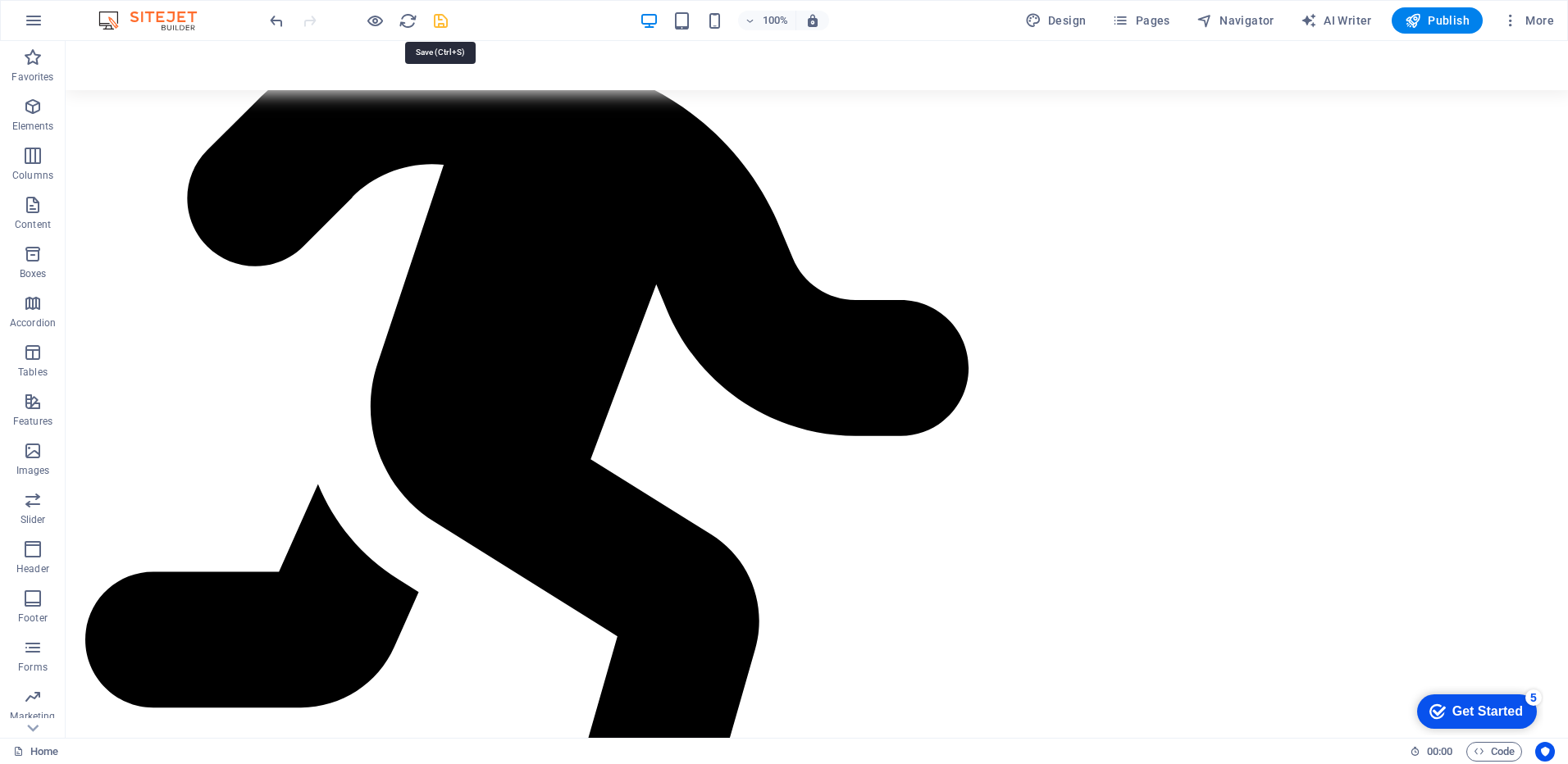
click at [441, 20] on icon "save" at bounding box center [440, 21] width 19 height 19
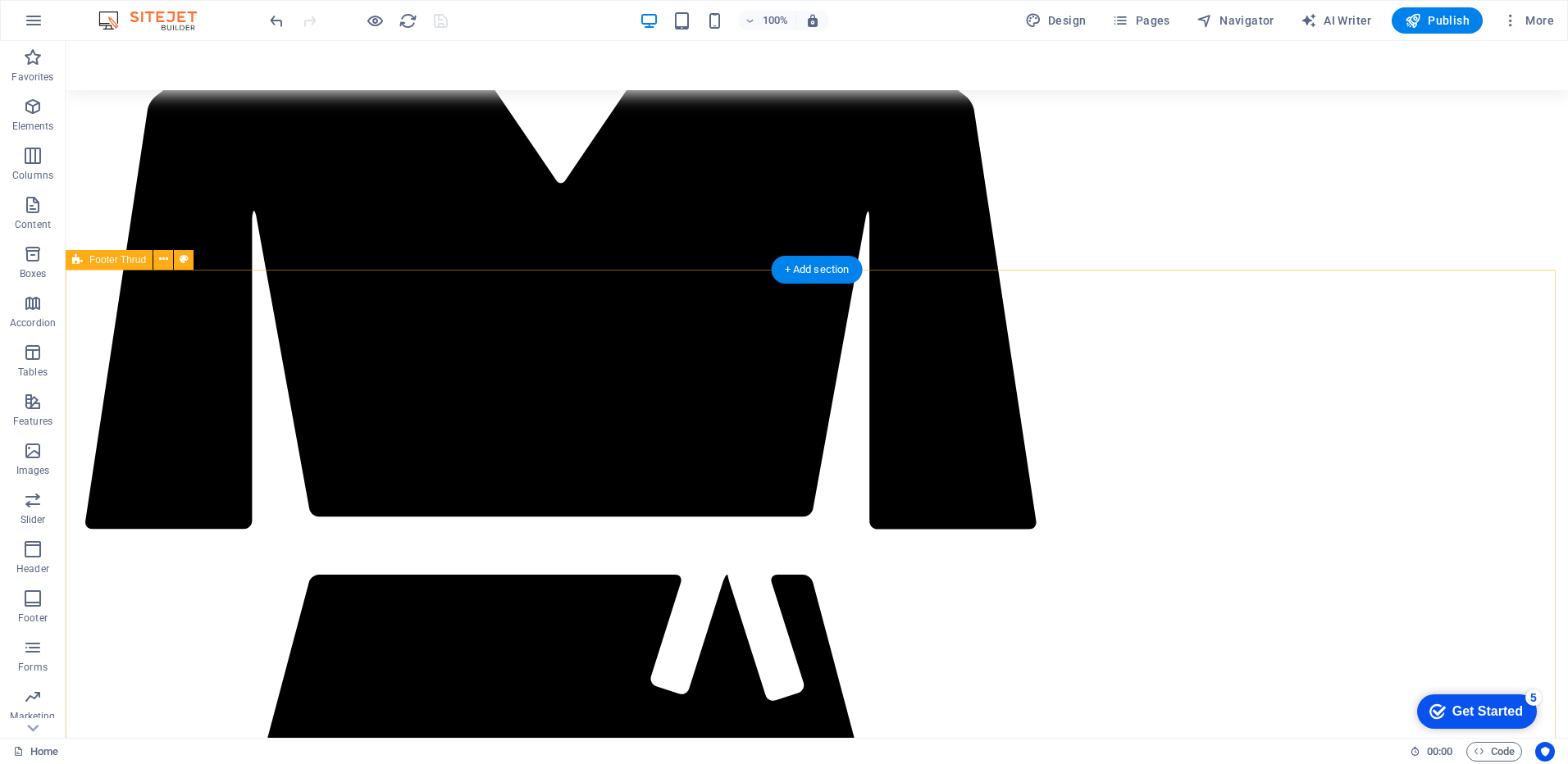
scroll to position [3935, 0]
